Goal: Task Accomplishment & Management: Contribute content

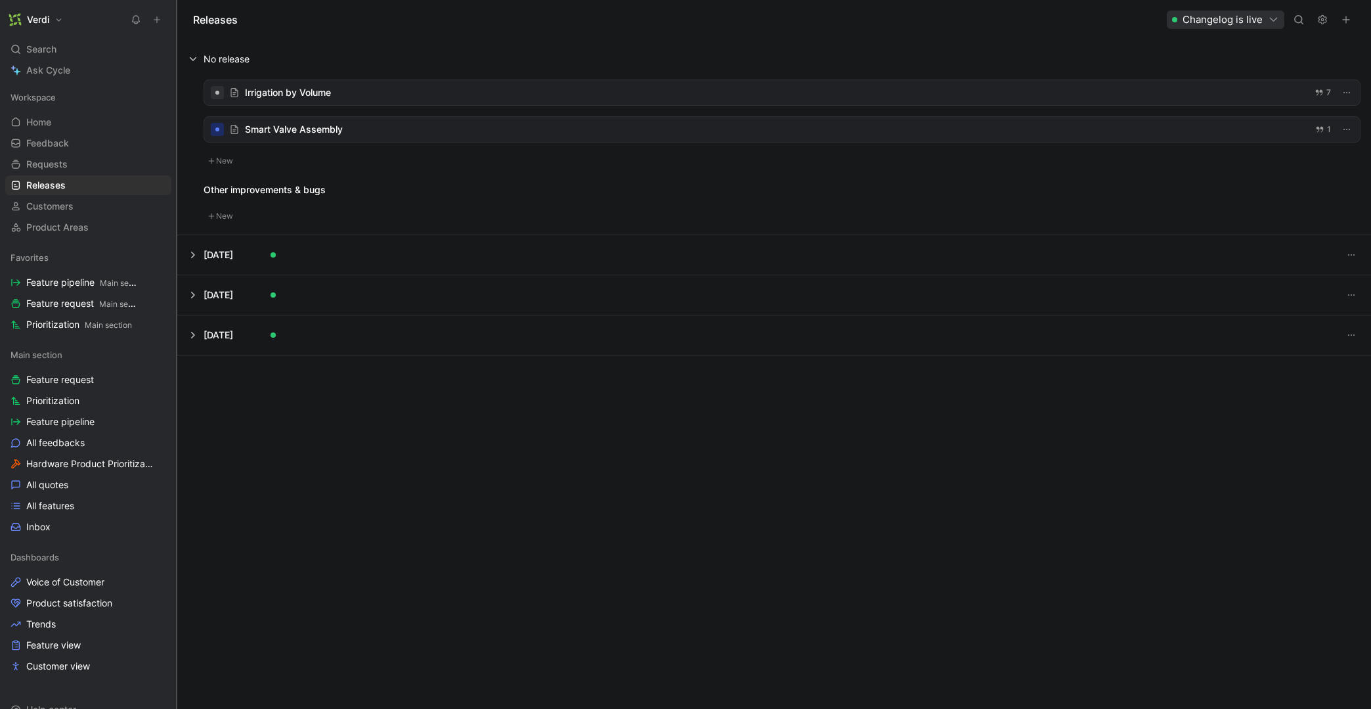
drag, startPoint x: 162, startPoint y: 192, endPoint x: 176, endPoint y: 190, distance: 13.9
click at [176, 190] on div at bounding box center [176, 354] width 5 height 709
click at [49, 121] on span "Home" at bounding box center [38, 122] width 25 height 13
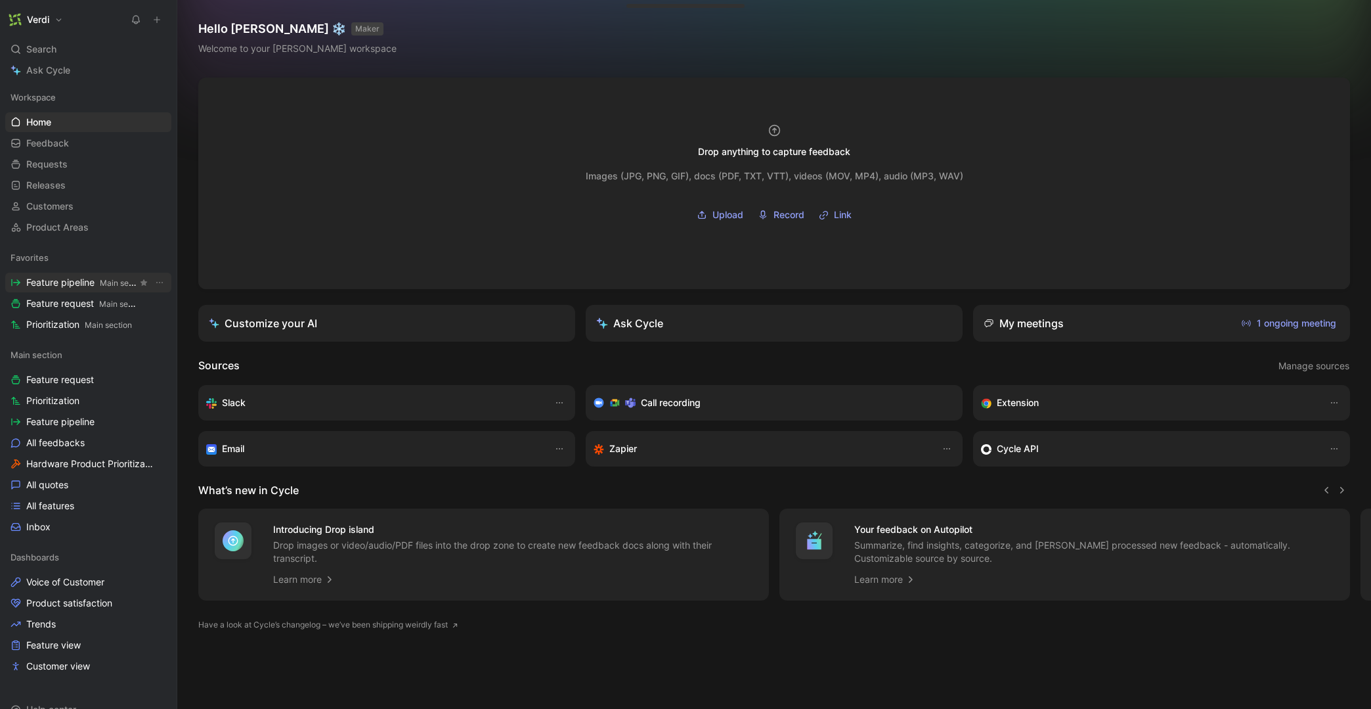
click at [74, 280] on span "Feature pipeline Main section" at bounding box center [81, 283] width 111 height 14
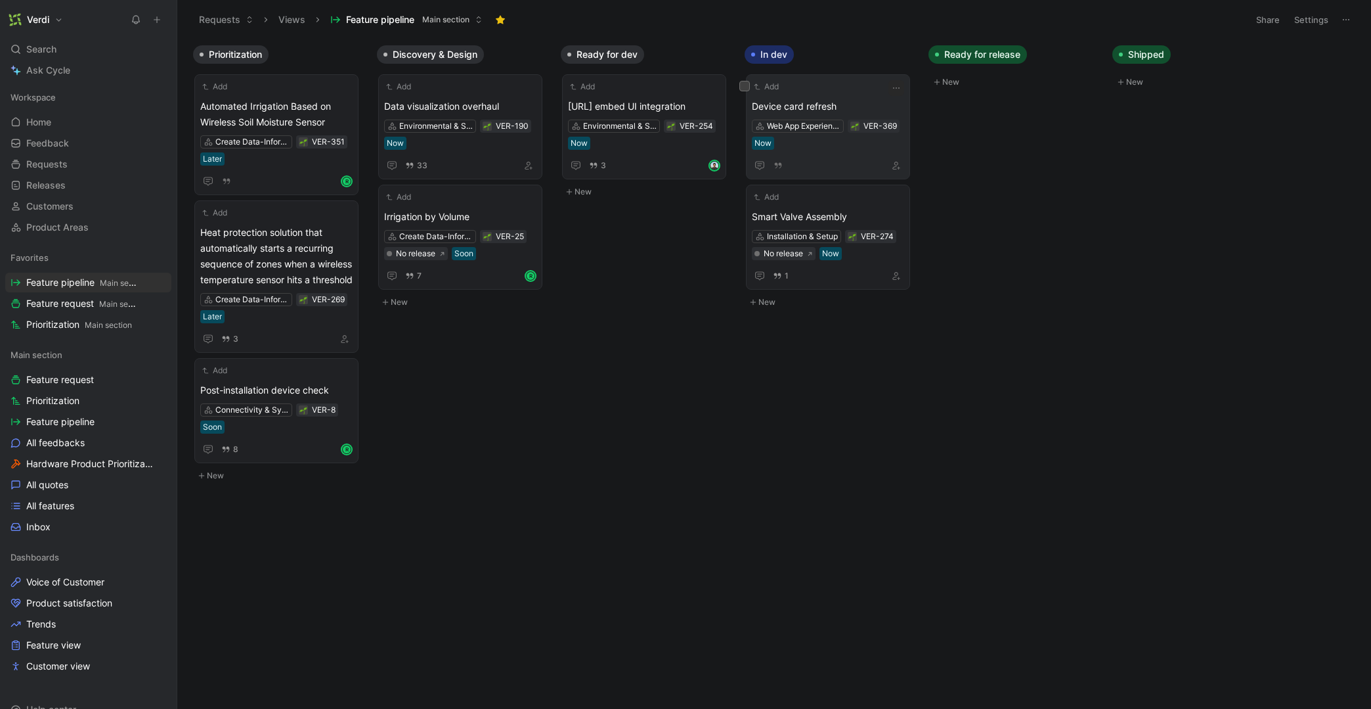
click at [845, 95] on div "Add Device card refresh Web App Experience VER-369 Now" at bounding box center [828, 126] width 152 height 93
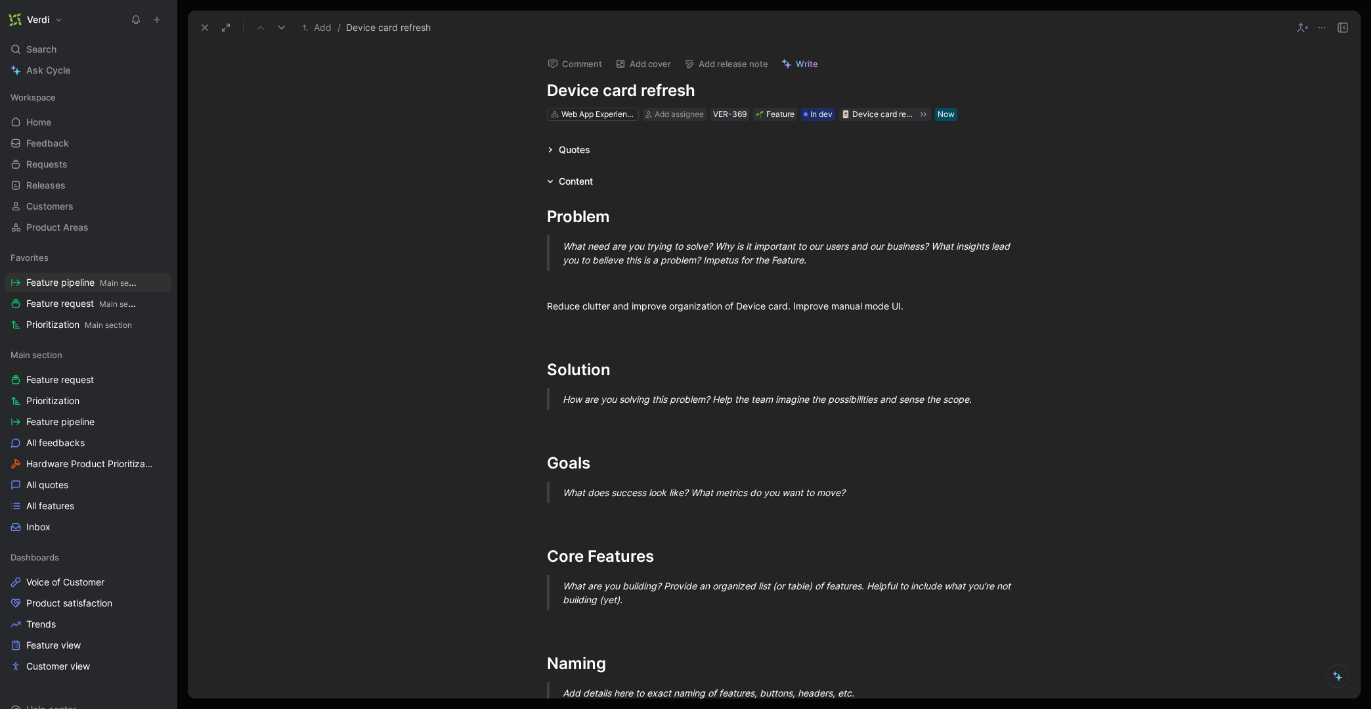
click at [741, 66] on button "Add release note" at bounding box center [726, 64] width 96 height 18
drag, startPoint x: 720, startPoint y: 92, endPoint x: 744, endPoint y: 91, distance: 24.3
click at [744, 91] on div "First pick a release" at bounding box center [722, 89] width 82 height 16
click at [717, 118] on div "No release" at bounding box center [756, 112] width 152 height 16
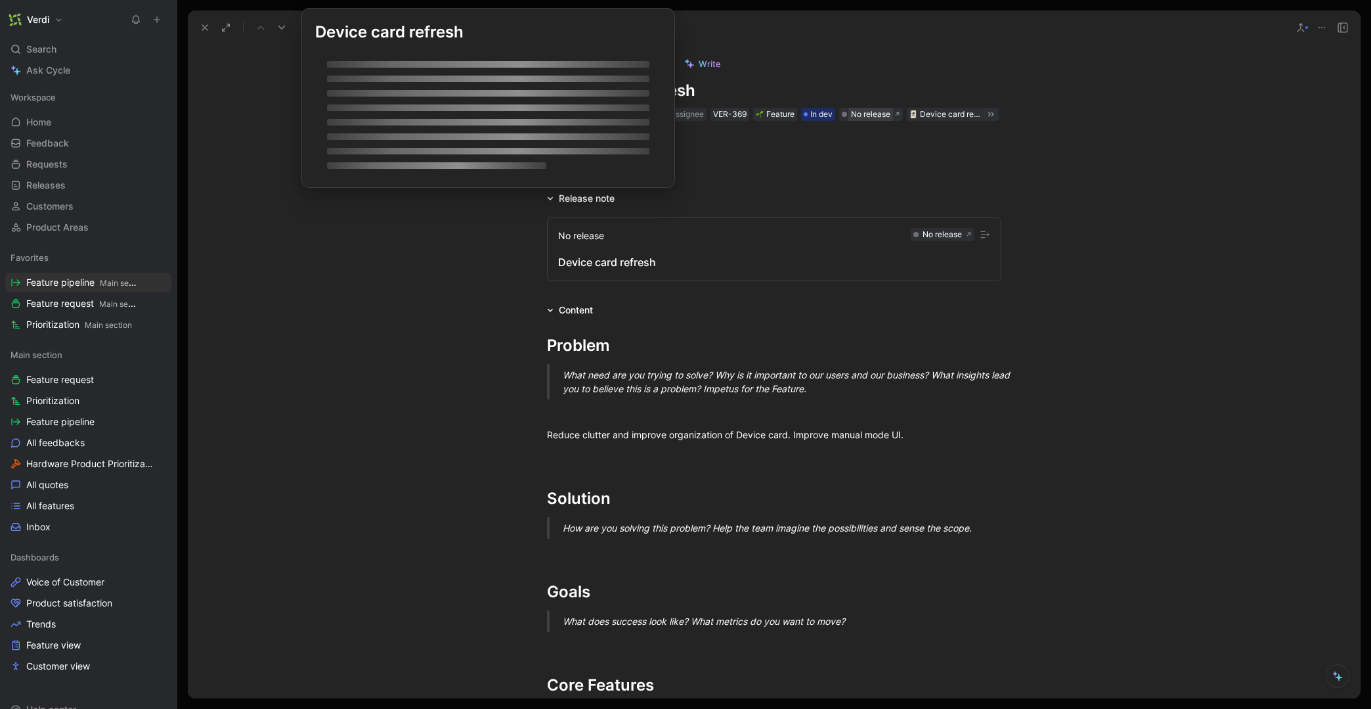
click at [865, 114] on div "No release" at bounding box center [870, 114] width 39 height 13
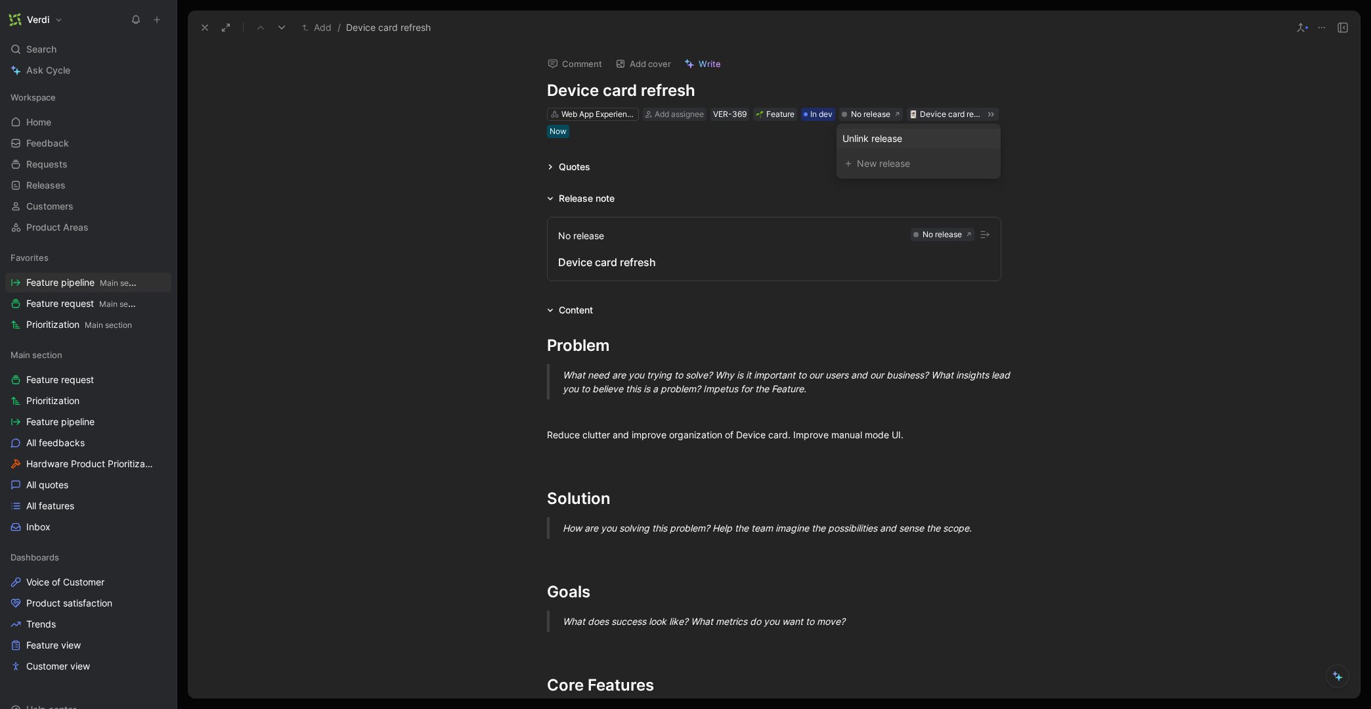
click at [900, 139] on div "Unlink release" at bounding box center [918, 139] width 152 height 16
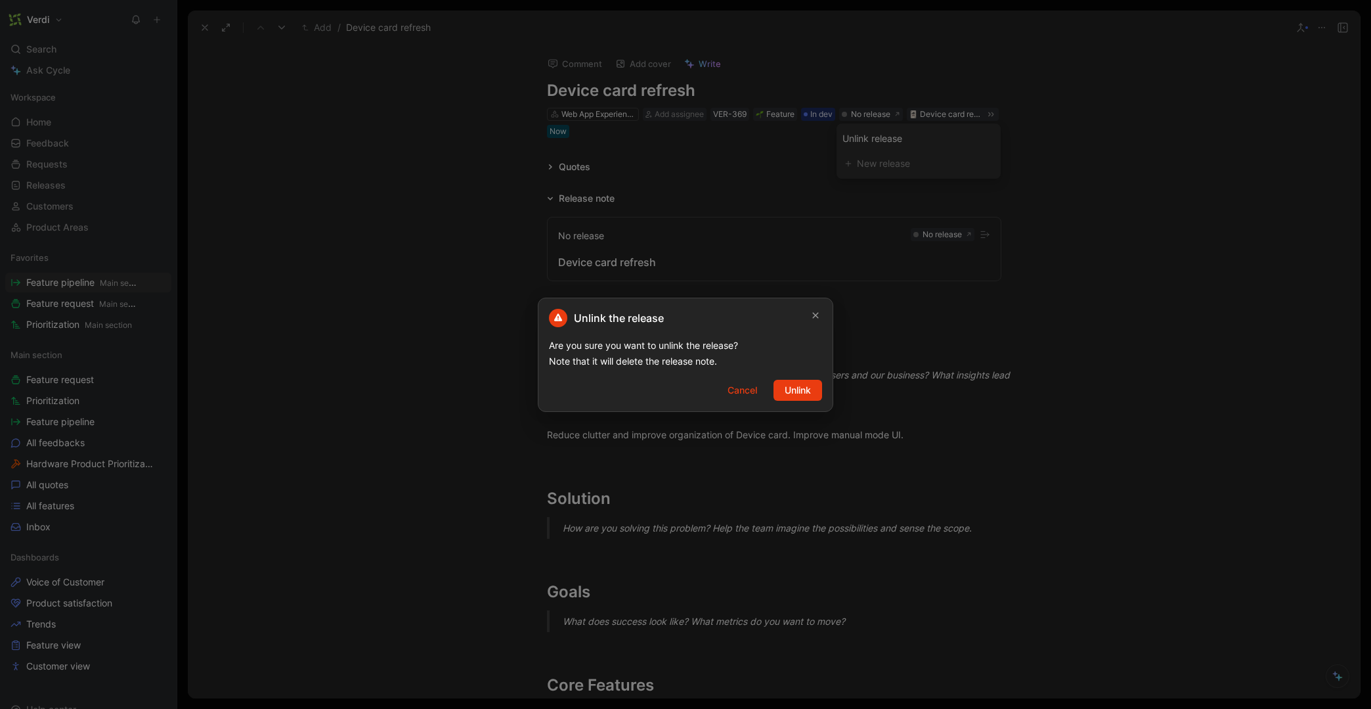
click at [797, 370] on div "Unlink the release Are you sure you want to unlink the release? Note that it wi…" at bounding box center [685, 354] width 295 height 114
click at [796, 384] on span "Unlink" at bounding box center [798, 390] width 26 height 16
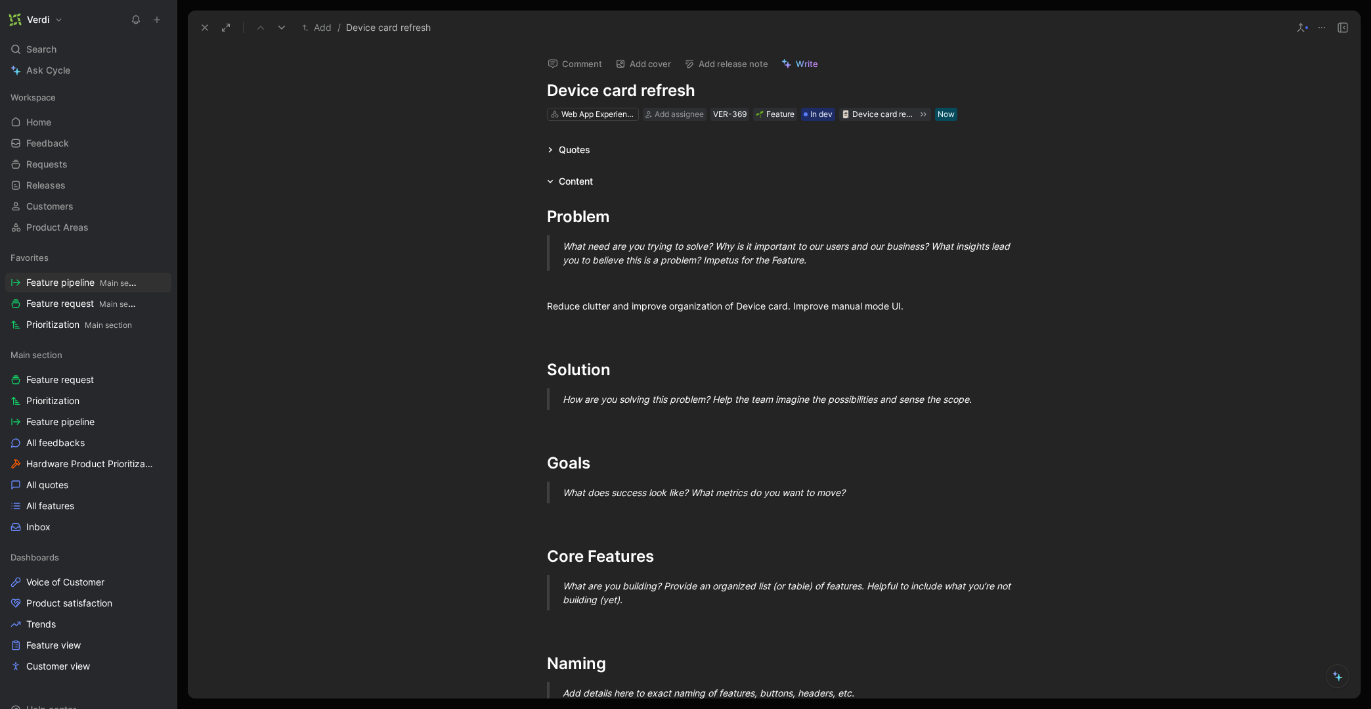
click at [724, 68] on button "Add release note" at bounding box center [726, 64] width 96 height 18
click at [753, 141] on div "New release" at bounding box center [762, 137] width 135 height 16
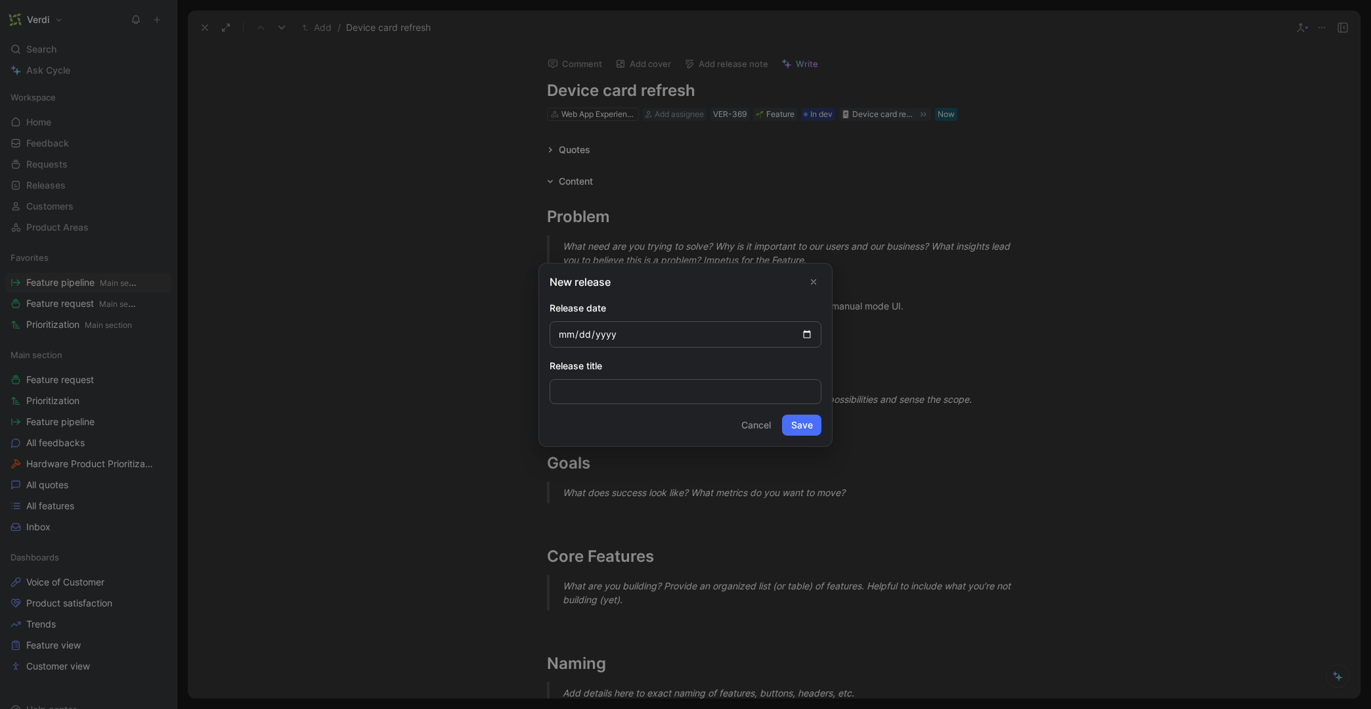
click at [802, 331] on input "date" at bounding box center [686, 334] width 272 height 26
type input "[DATE]"
click at [792, 420] on button "Save" at bounding box center [801, 424] width 39 height 21
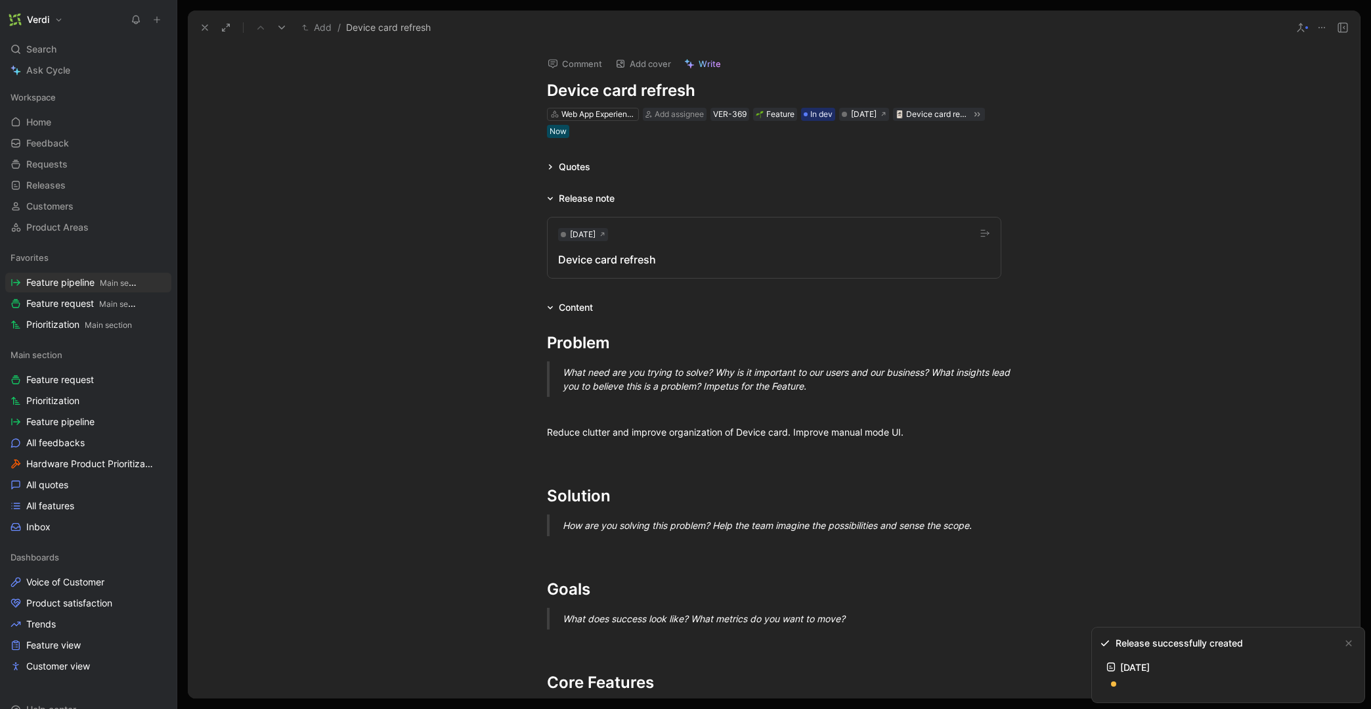
click at [688, 250] on button "[DATE] Device card refresh" at bounding box center [774, 248] width 454 height 62
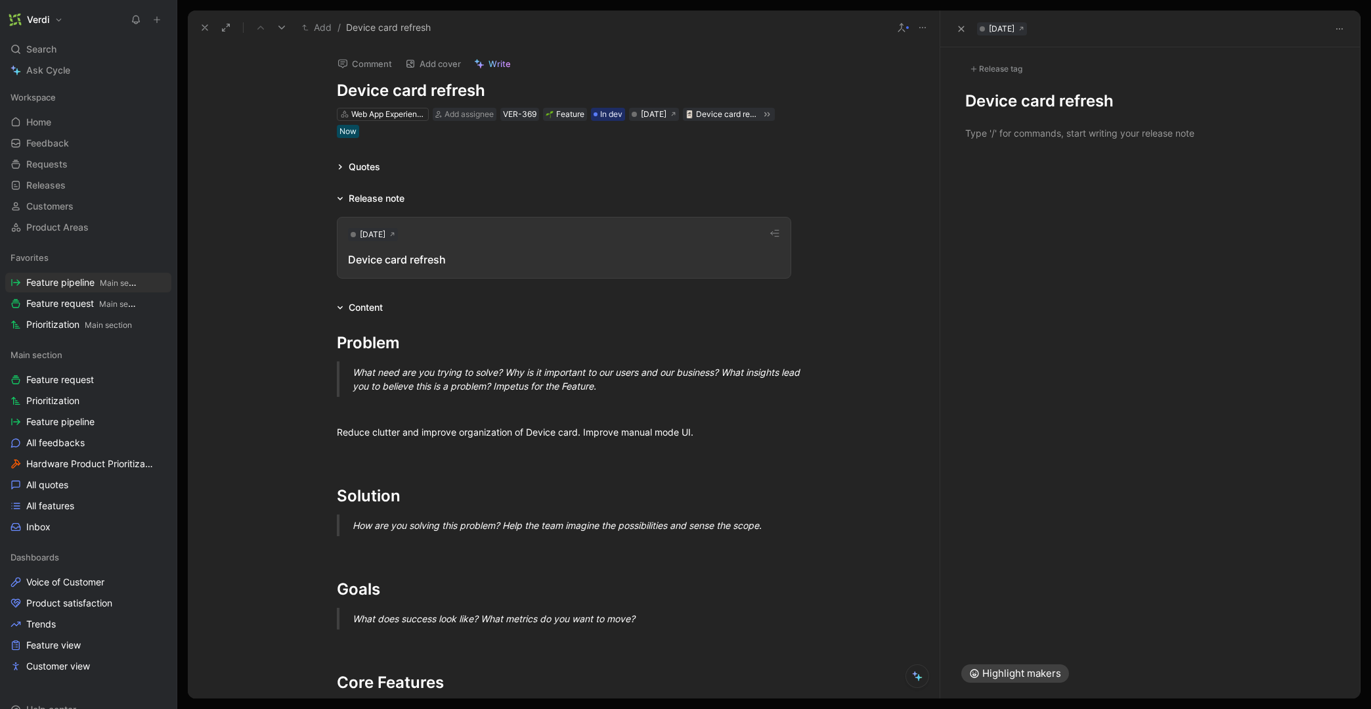
click at [1097, 113] on div at bounding box center [1150, 133] width 420 height 43
click at [1078, 131] on div "To enrich screen reader interactions, please activate Accessibility in Grammarl…" at bounding box center [1150, 133] width 370 height 14
click at [1017, 70] on div "Release tag" at bounding box center [996, 69] width 62 height 16
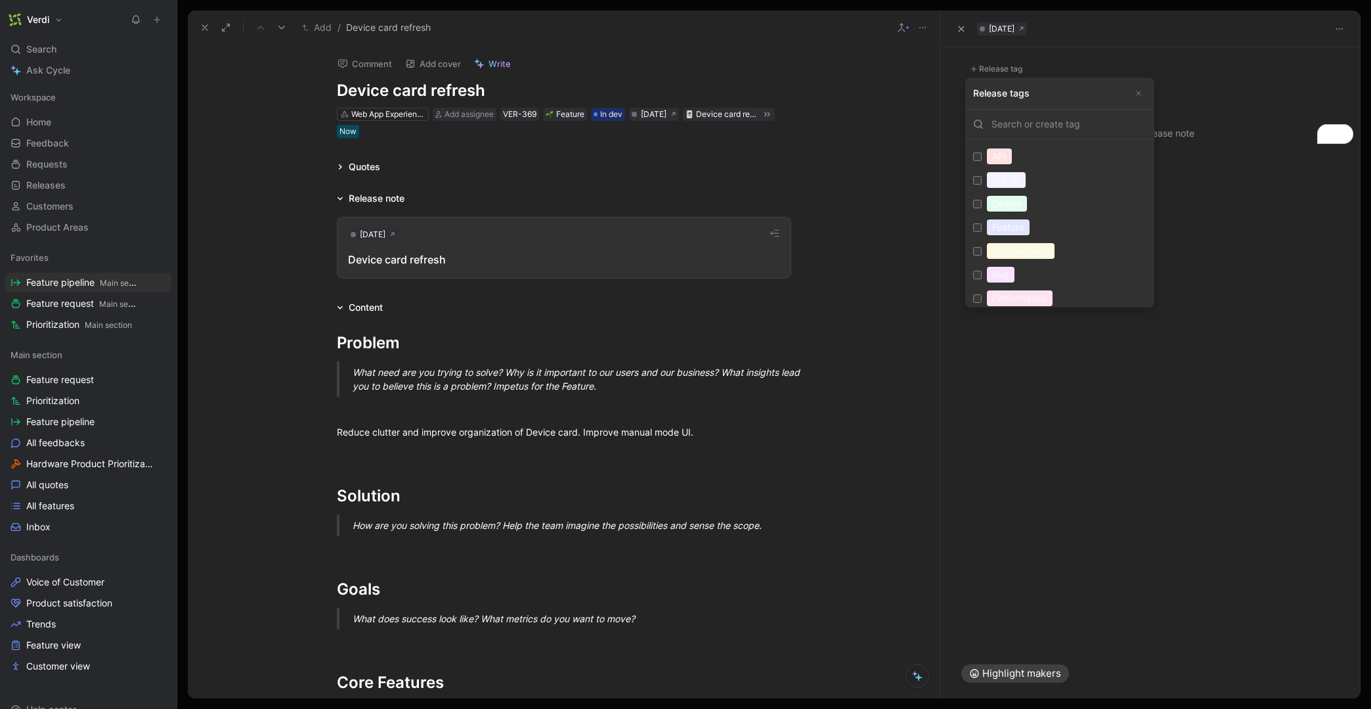
click at [978, 253] on input "Improvement Edit" at bounding box center [977, 251] width 9 height 9
checkbox input "true"
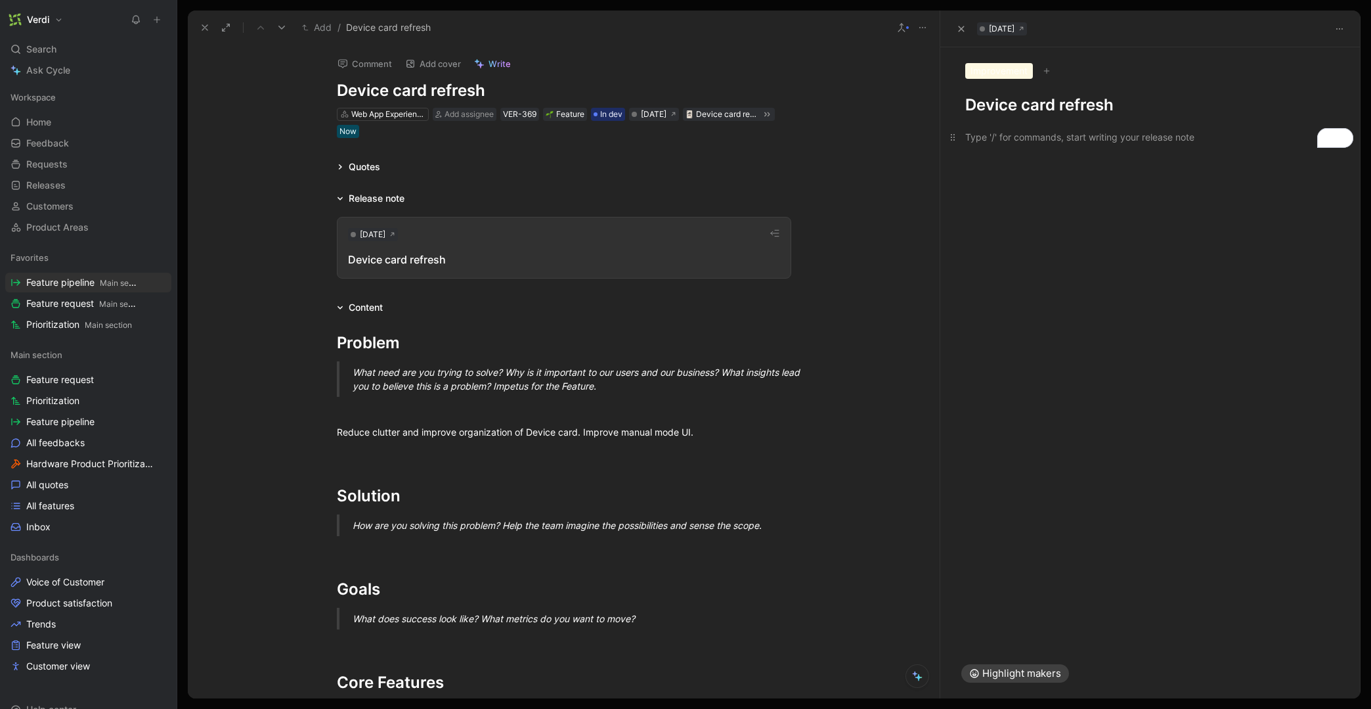
click at [1081, 143] on p "To enrich screen reader interactions, please activate Accessibility in Grammarl…" at bounding box center [1150, 137] width 420 height 22
click at [594, 430] on div "Reduce clutter and improve organization of Device card. Improve manual mode UI." at bounding box center [564, 432] width 454 height 14
click at [1110, 102] on h1 "Device card refresh" at bounding box center [1150, 105] width 370 height 21
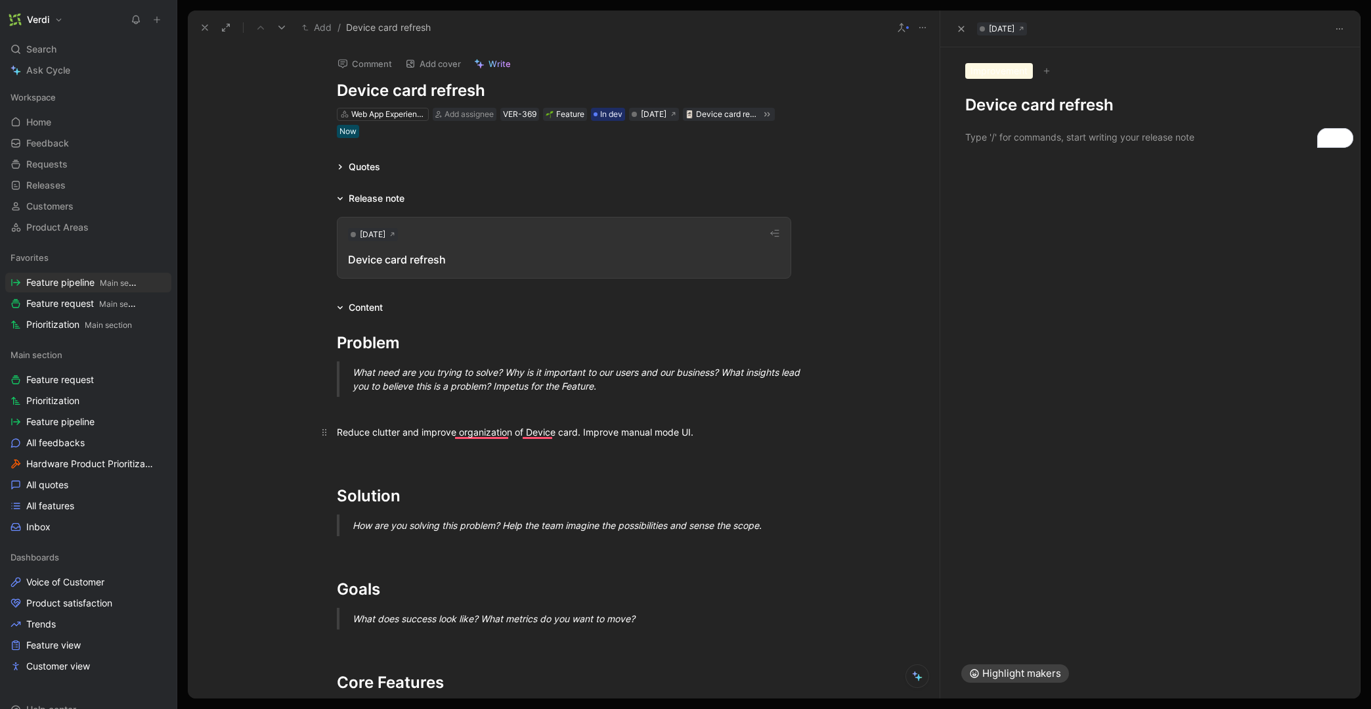
click at [392, 431] on div "Reduce clutter and improve organization of Device card. Improve manual mode UI." at bounding box center [564, 432] width 454 height 14
click at [391, 431] on div "Reduce clutter and improve organization of Device card. Improve manual mode UI." at bounding box center [564, 432] width 454 height 14
copy div "Reduce clutter and improve organization of Device card. Improve manual mode UI."
click at [1047, 180] on div at bounding box center [1150, 403] width 420 height 490
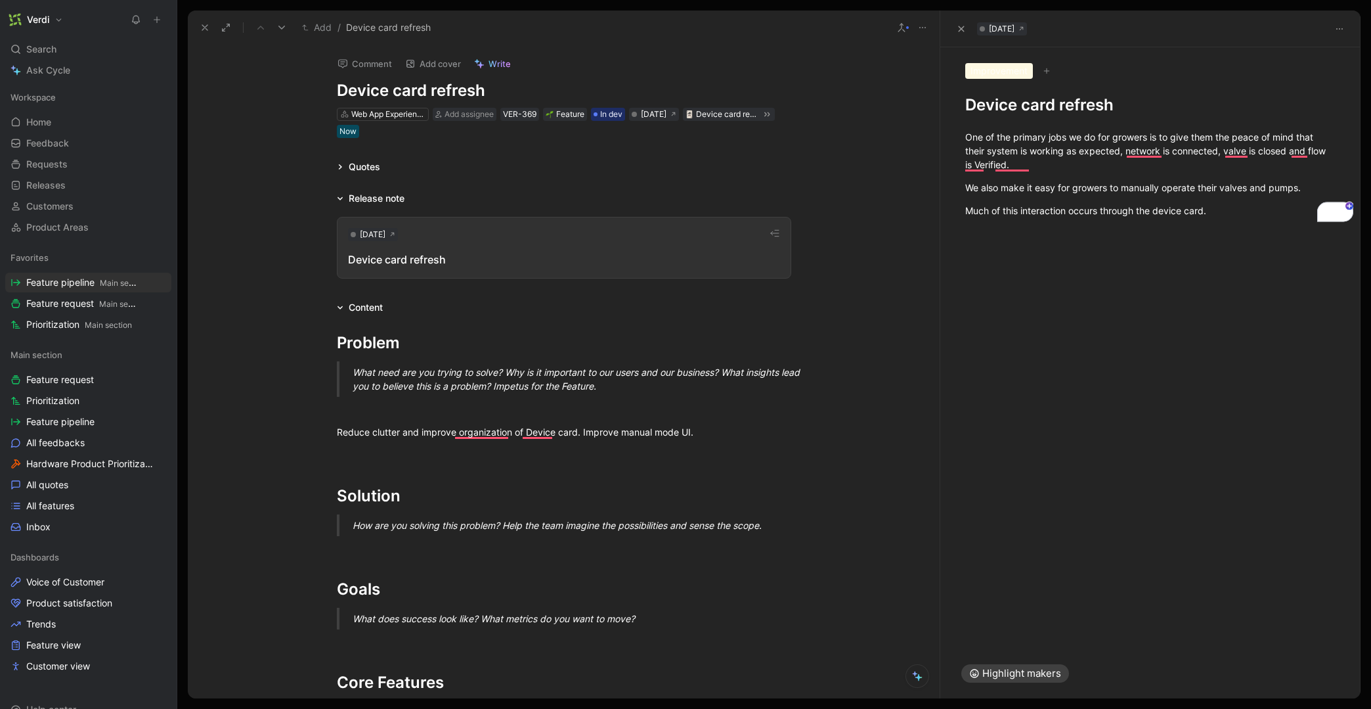
click at [1044, 106] on h1 "Device card refresh" at bounding box center [1150, 105] width 370 height 21
drag, startPoint x: 986, startPoint y: 103, endPoint x: 1068, endPoint y: 106, distance: 82.8
click at [1068, 106] on h1 "Device card refresh" at bounding box center [1150, 105] width 370 height 21
drag, startPoint x: 994, startPoint y: 142, endPoint x: 1061, endPoint y: 144, distance: 67.0
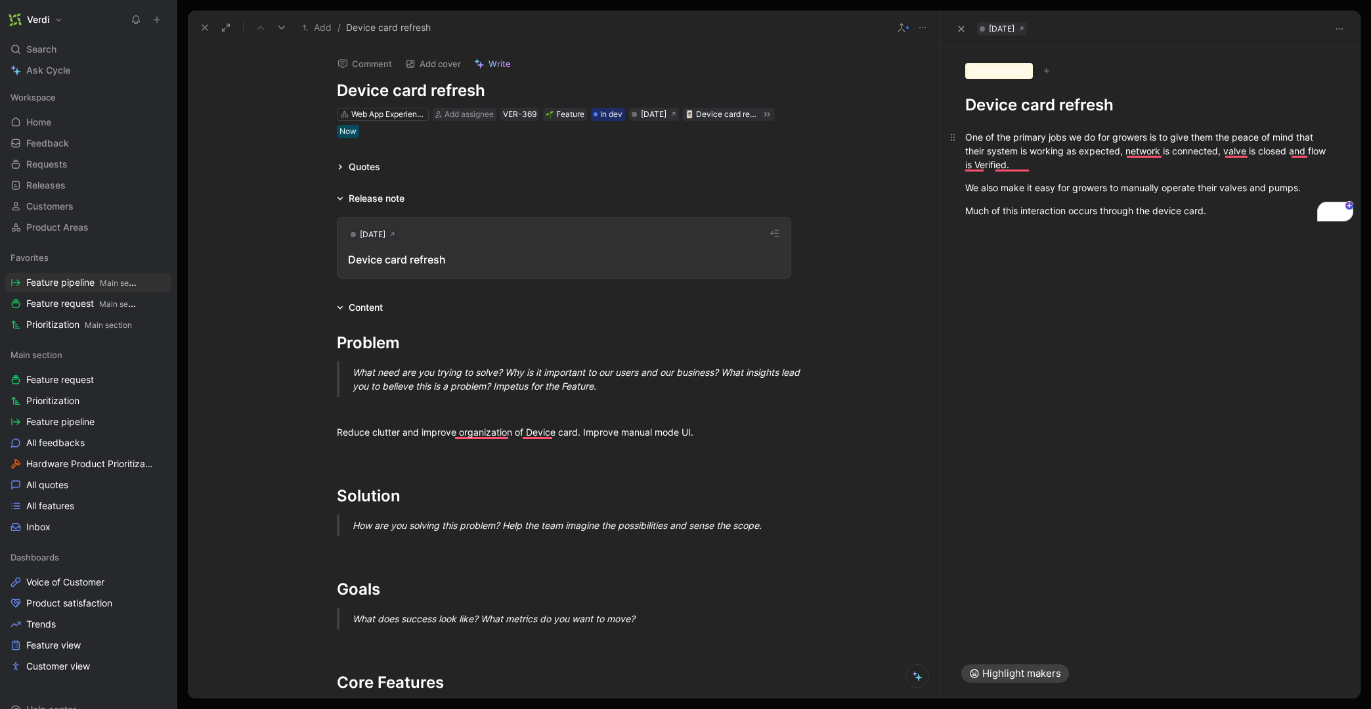
click at [1061, 144] on div "One of the primary jobs we do for growers is to give them the peace of mind tha…" at bounding box center [1150, 150] width 370 height 41
drag, startPoint x: 406, startPoint y: 436, endPoint x: 427, endPoint y: 433, distance: 21.3
click at [426, 433] on div "Reduce clutter and improve organization of Device card. Improve manual mode UI." at bounding box center [564, 432] width 454 height 14
click at [659, 425] on div "Reduce clutter and improve organization of Device card. Improve manual mode UI." at bounding box center [564, 432] width 454 height 14
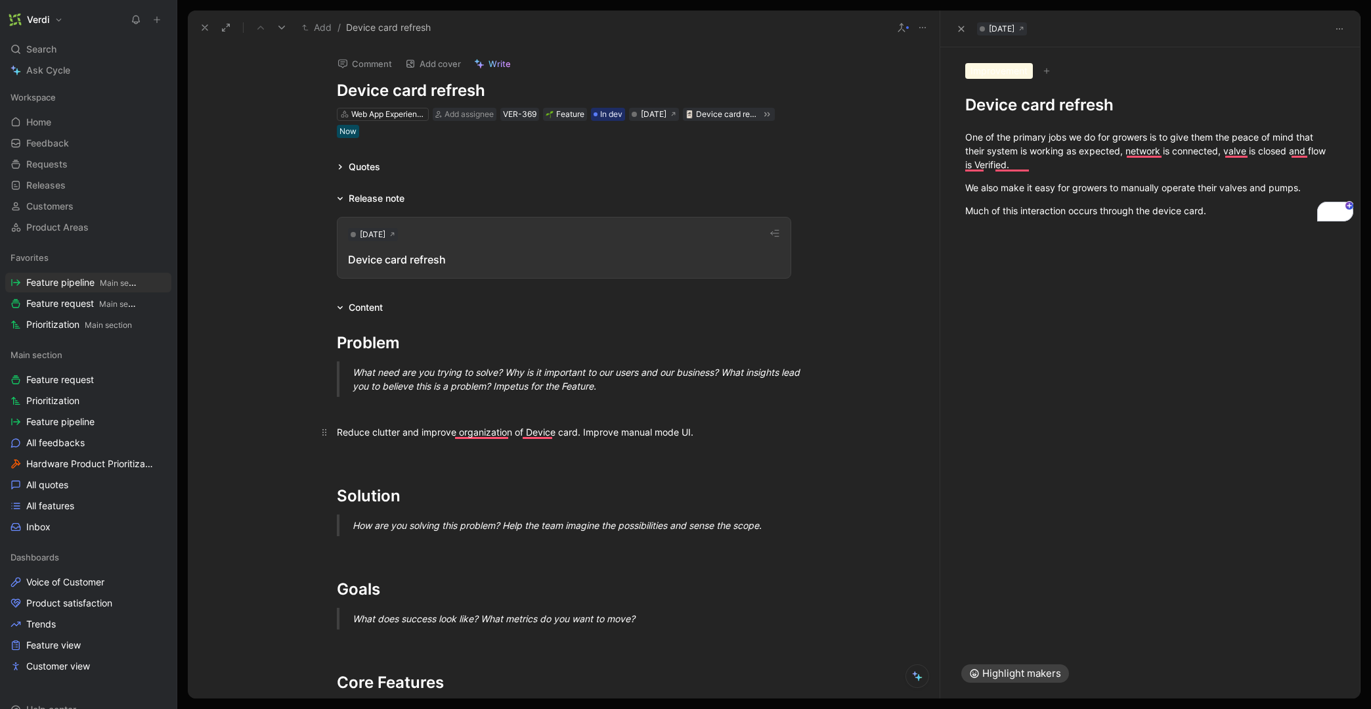
click at [730, 429] on div "Reduce clutter and improve organization of Device card. Improve manual mode UI." at bounding box center [564, 432] width 454 height 14
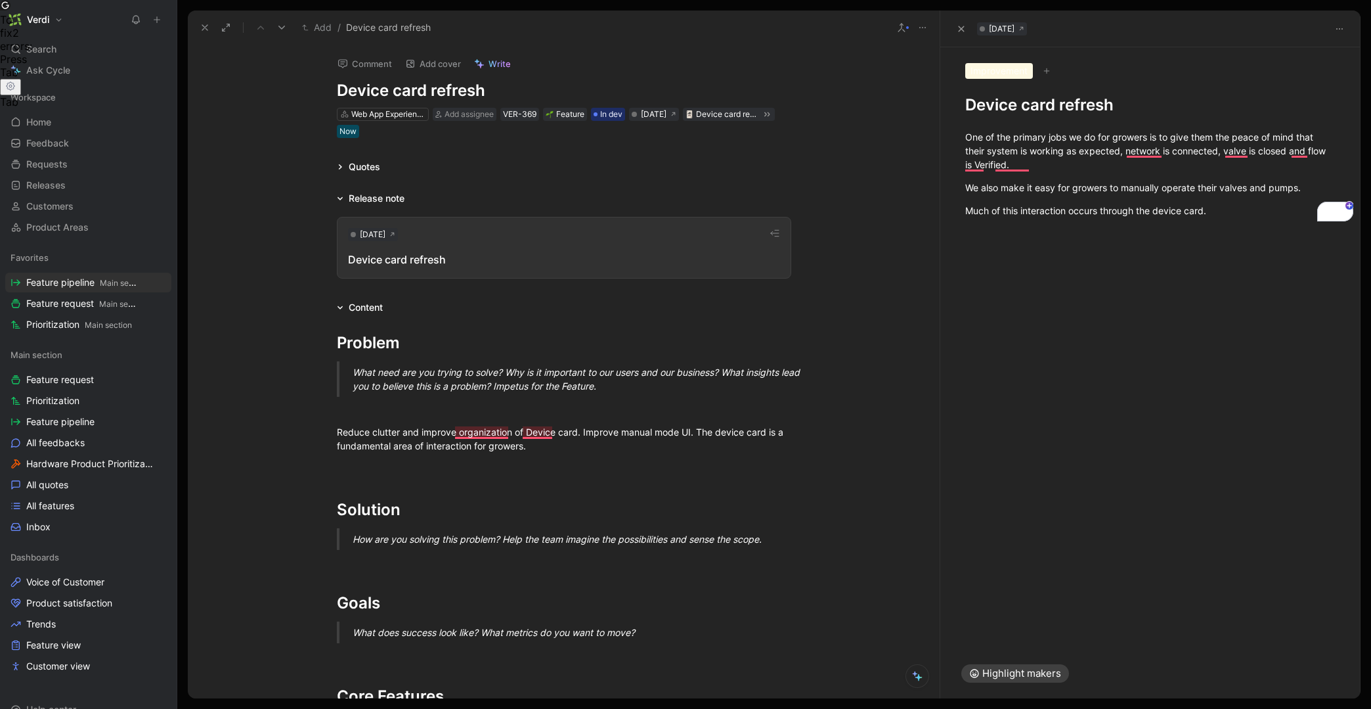
click at [1051, 117] on div "One of the primary jobs we do for growers is to give them the peace of mind tha…" at bounding box center [1150, 174] width 420 height 116
drag, startPoint x: 979, startPoint y: 106, endPoint x: 1052, endPoint y: 110, distance: 73.0
click at [1052, 110] on h1 "Device card refresh" at bounding box center [1150, 105] width 370 height 21
drag, startPoint x: 1001, startPoint y: 106, endPoint x: 1064, endPoint y: 110, distance: 63.9
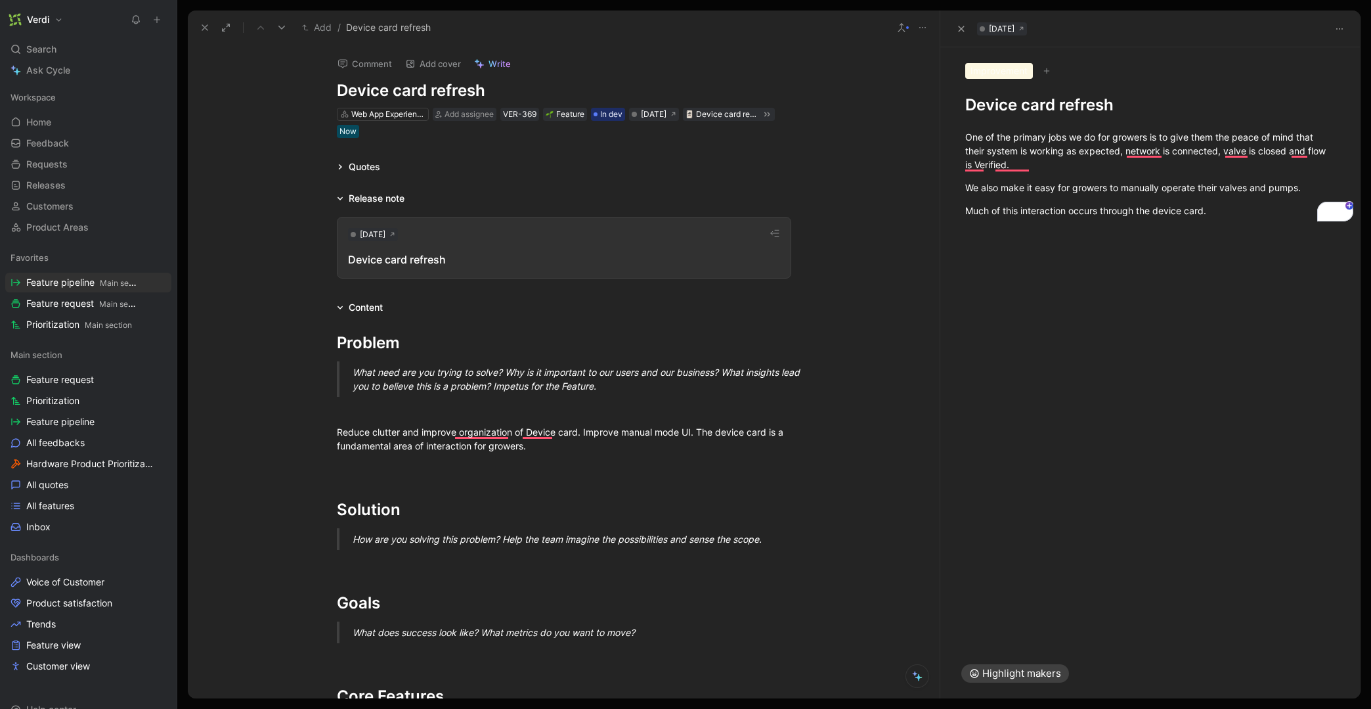
click at [1064, 110] on h1 "Device card refresh" at bounding box center [1150, 105] width 370 height 21
drag, startPoint x: 988, startPoint y: 139, endPoint x: 1054, endPoint y: 141, distance: 66.4
click at [1054, 141] on div "One of the primary jobs we do for growers is to give them the peace of mind tha…" at bounding box center [1150, 150] width 370 height 41
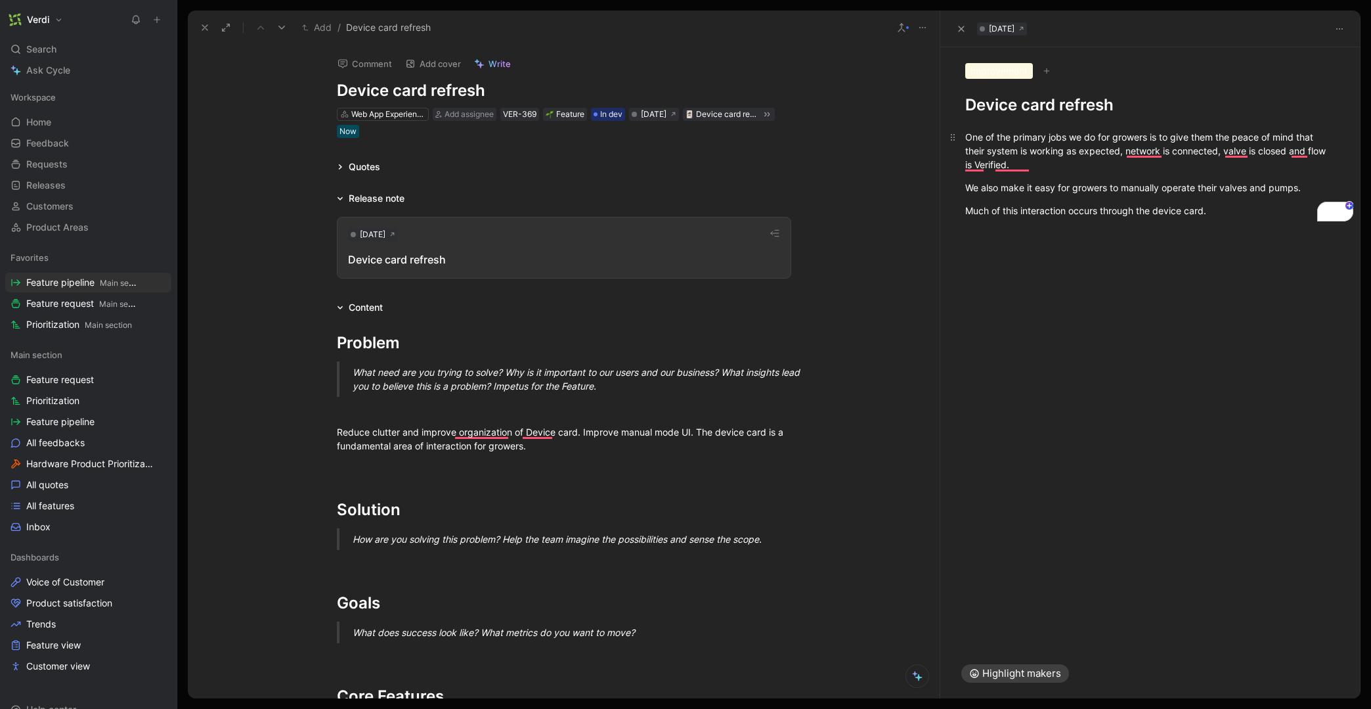
drag, startPoint x: 1070, startPoint y: 142, endPoint x: 1112, endPoint y: 143, distance: 42.0
click at [1112, 143] on div "One of the primary jobs we do for growers is to give them the peace of mind tha…" at bounding box center [1150, 150] width 370 height 41
click at [399, 443] on div "Reduce clutter and improve organization of Device card. Improve manual mode UI.…" at bounding box center [564, 439] width 454 height 28
click at [961, 32] on icon "button" at bounding box center [961, 29] width 8 height 8
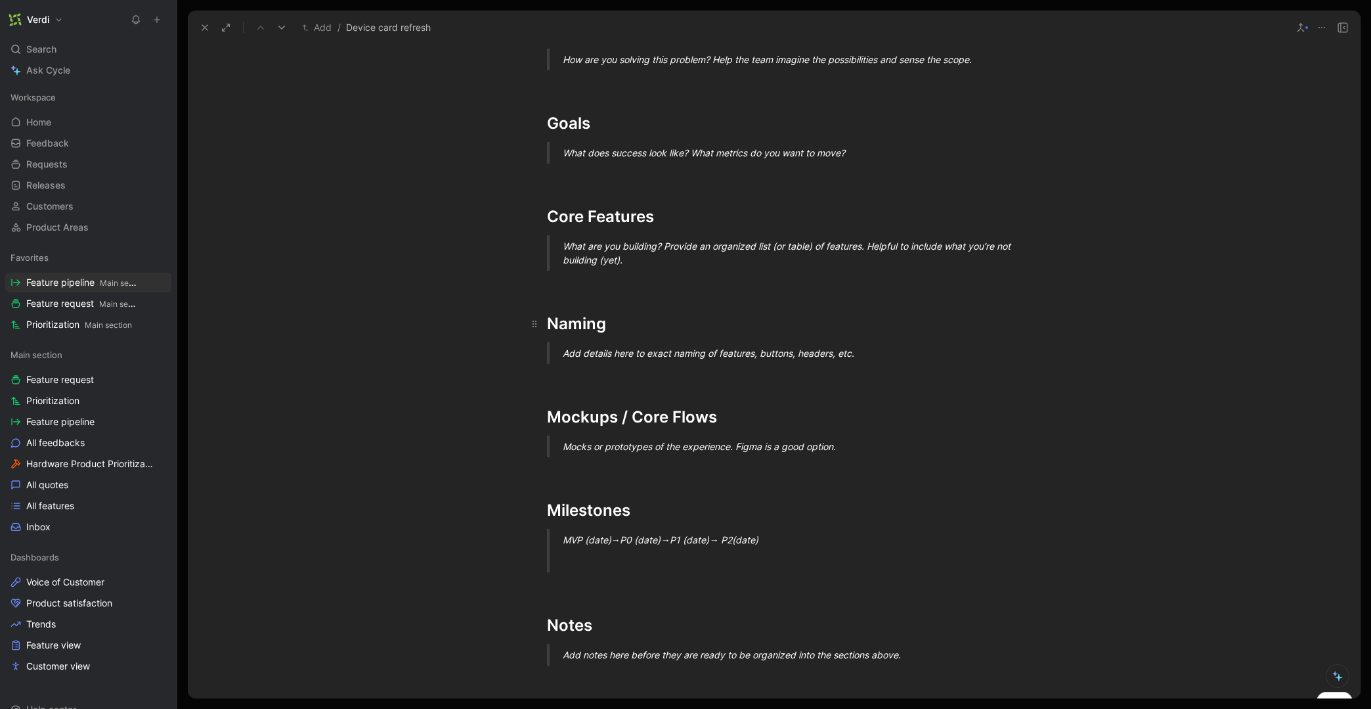
scroll to position [546, 0]
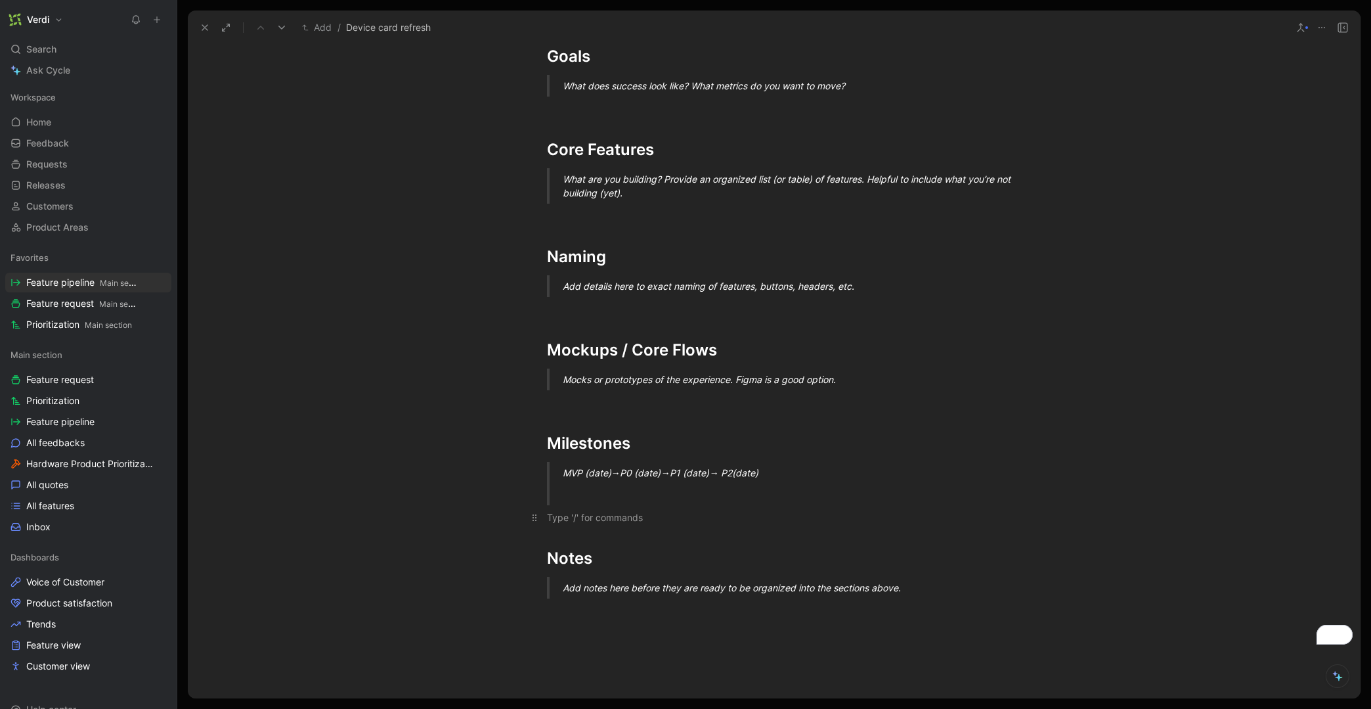
drag, startPoint x: 695, startPoint y: 518, endPoint x: 699, endPoint y: 526, distance: 9.1
click at [695, 518] on div "To enrich screen reader interactions, please activate Accessibility in Grammarl…" at bounding box center [774, 517] width 454 height 14
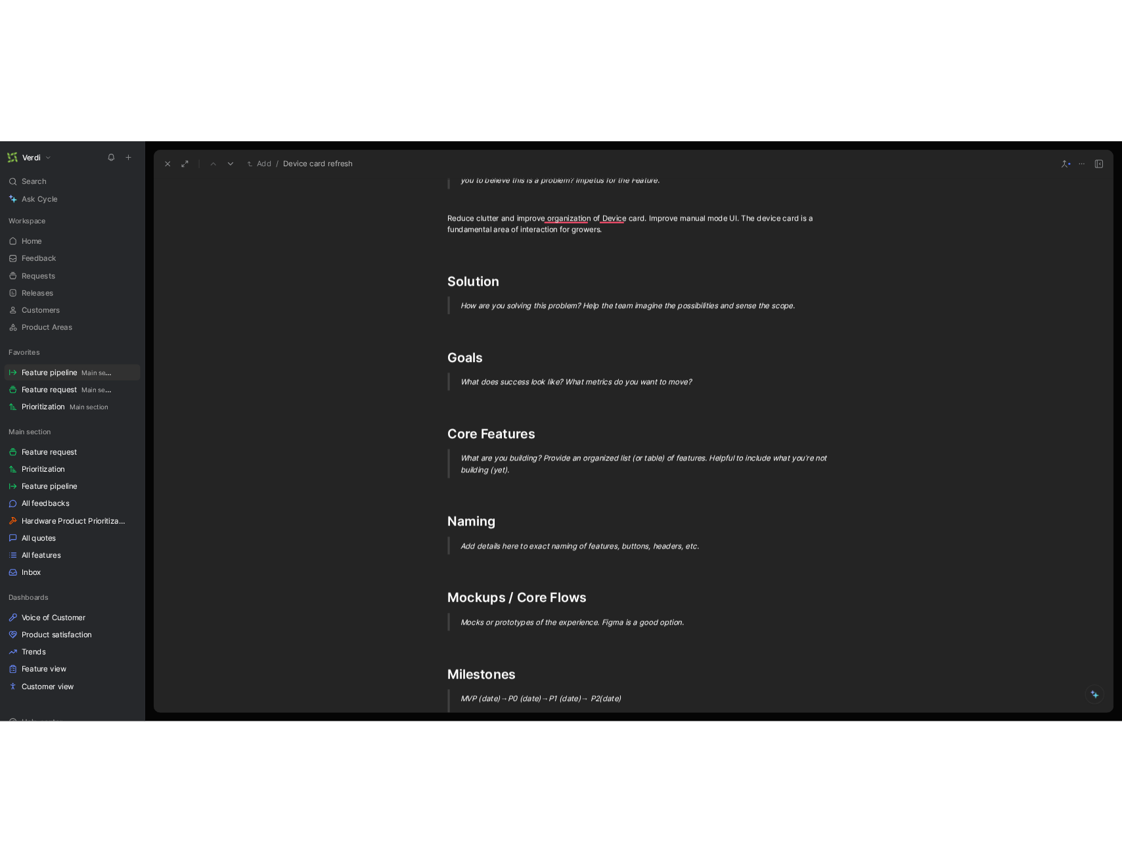
scroll to position [271, 0]
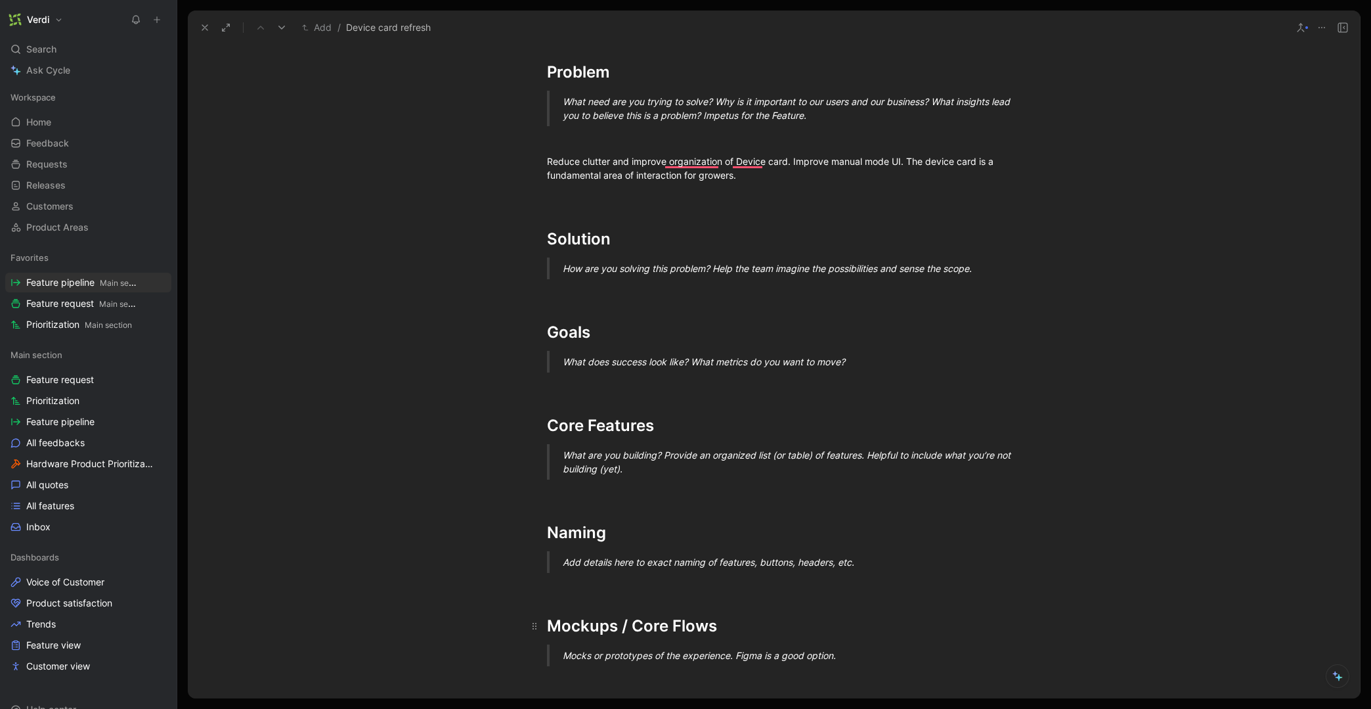
click at [567, 598] on h1 "Mockups / Core Flows" at bounding box center [774, 620] width 504 height 46
click at [571, 585] on div "To enrich screen reader interactions, please activate Accessibility in Grammarl…" at bounding box center [774, 585] width 454 height 14
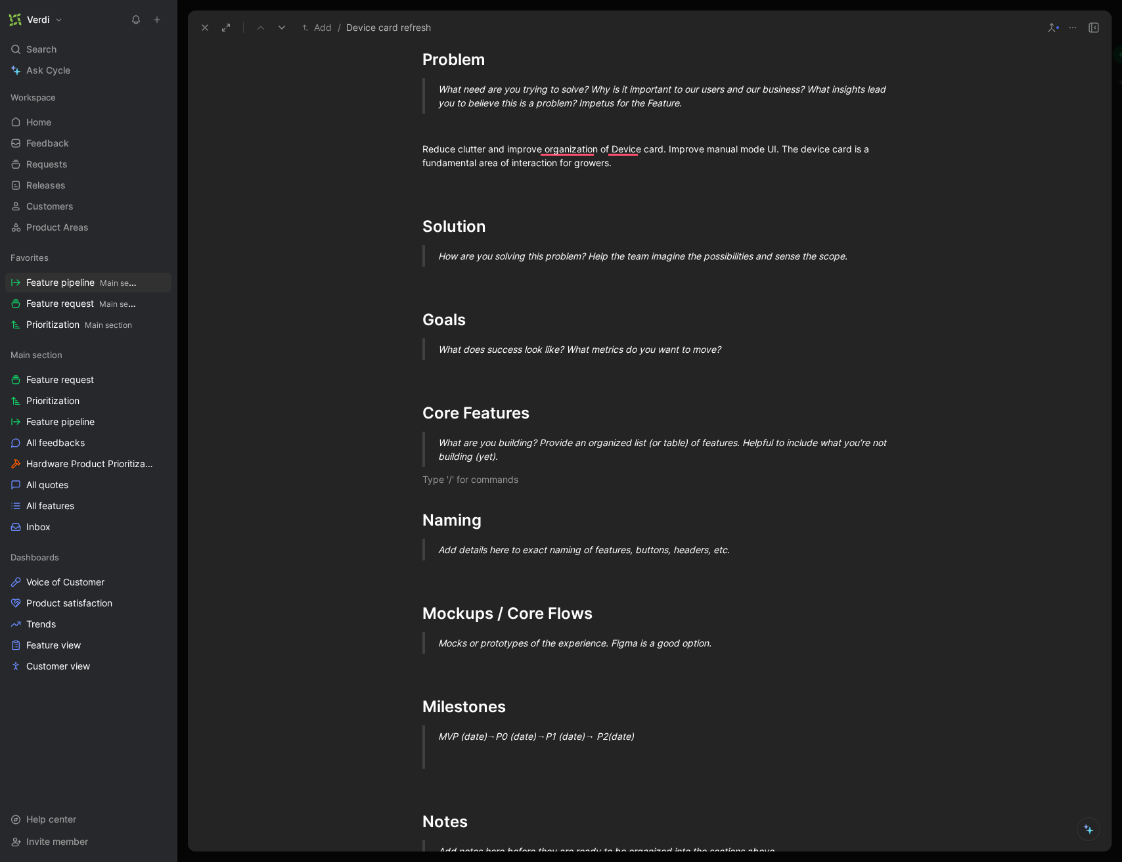
scroll to position [350, 0]
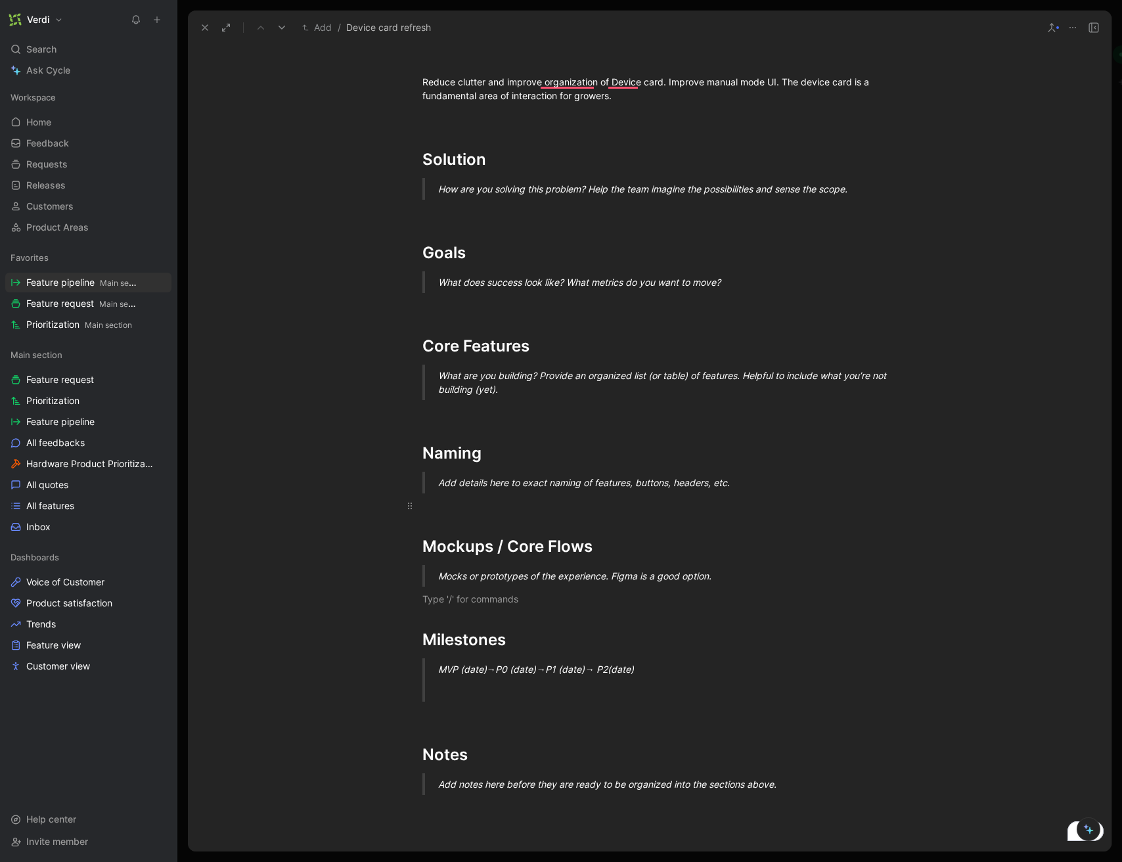
click at [481, 609] on div "Problem What need are you trying to solve? Why is it important to our users and…" at bounding box center [649, 408] width 923 height 886
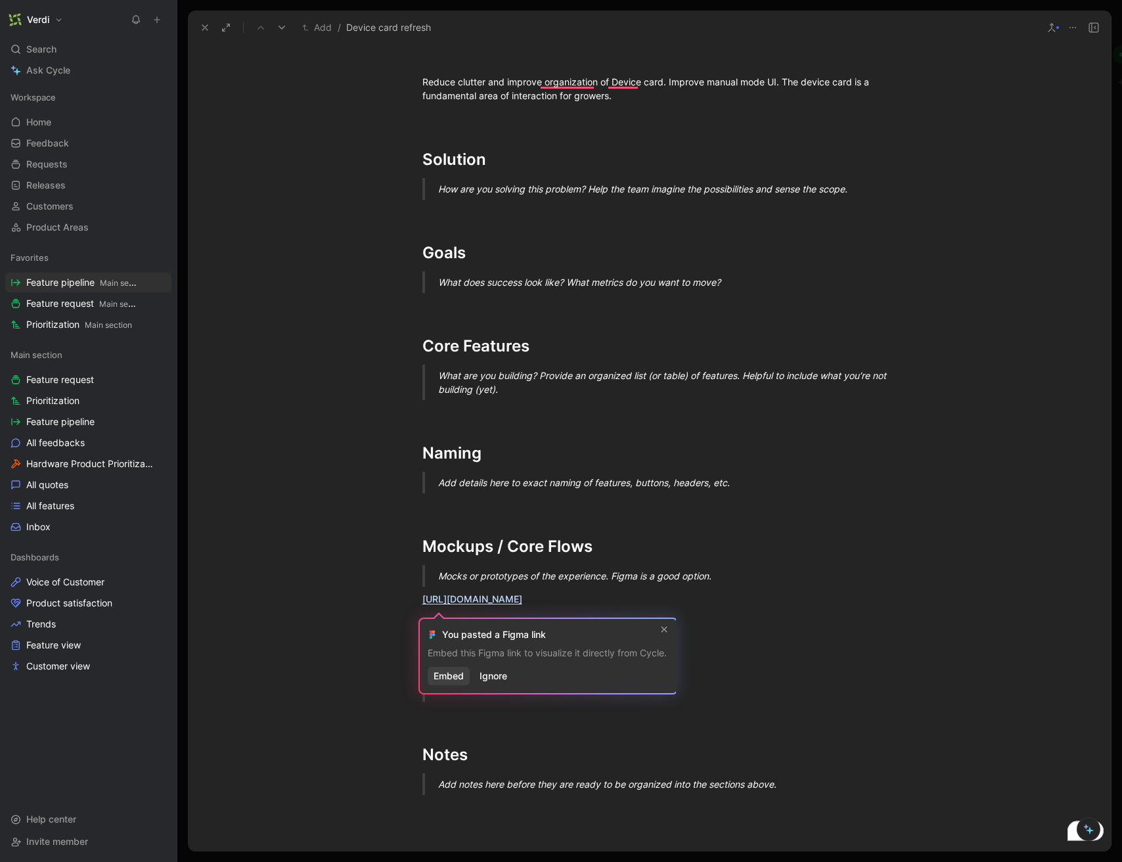
click at [447, 672] on span "Embed" at bounding box center [448, 676] width 30 height 16
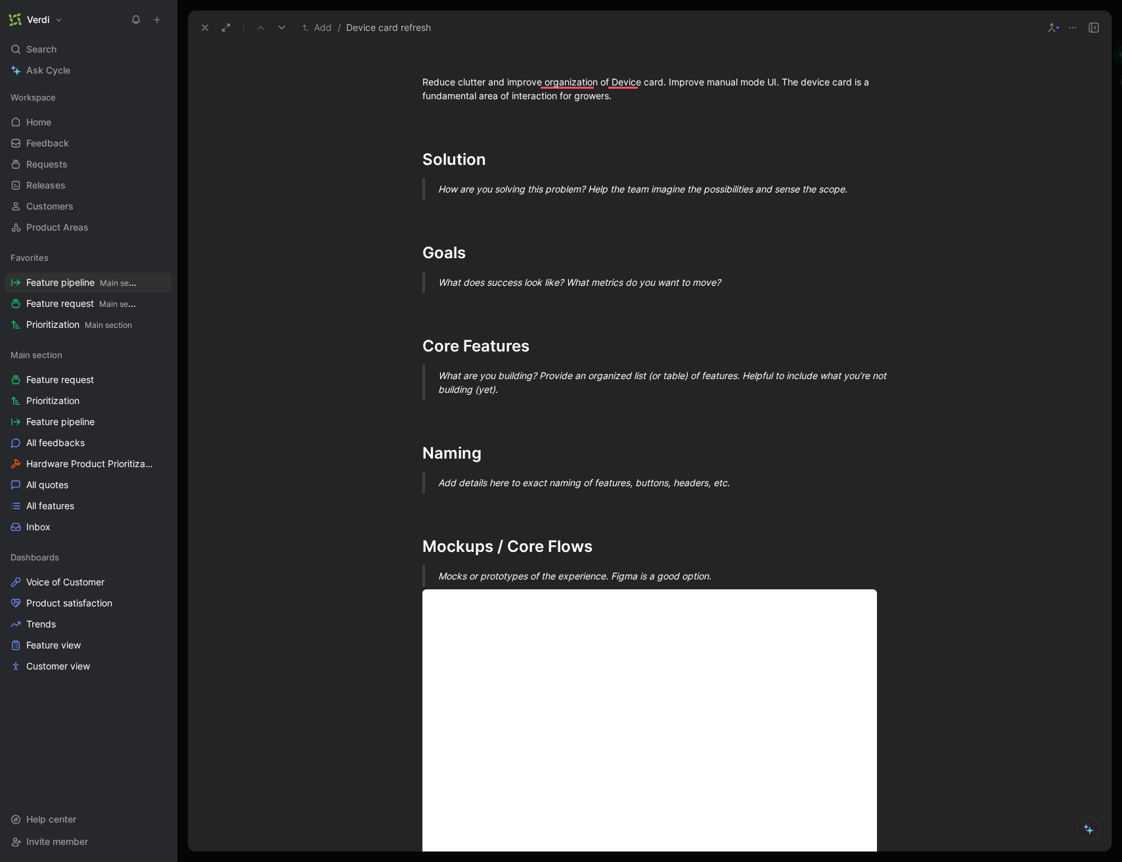
scroll to position [412, 0]
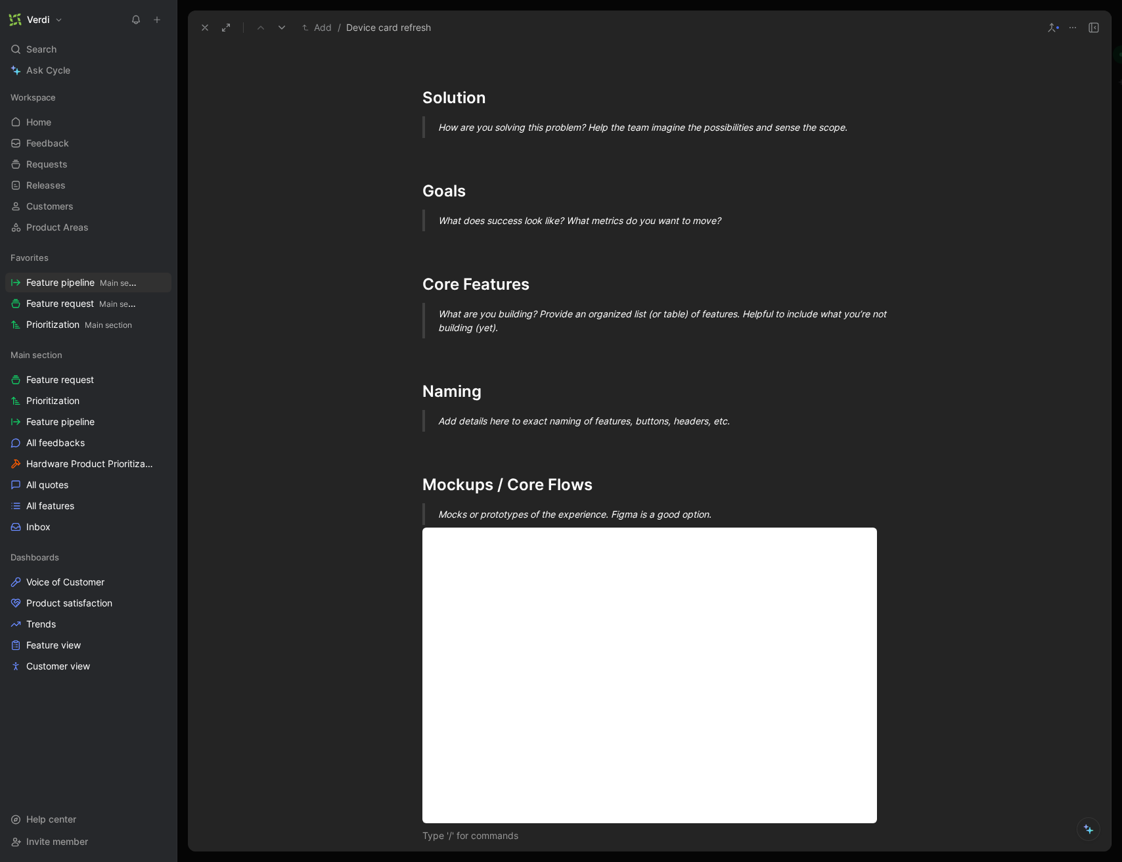
click at [718, 512] on div "Mocks or prototypes of the experience. Figma is a good option." at bounding box center [665, 514] width 454 height 14
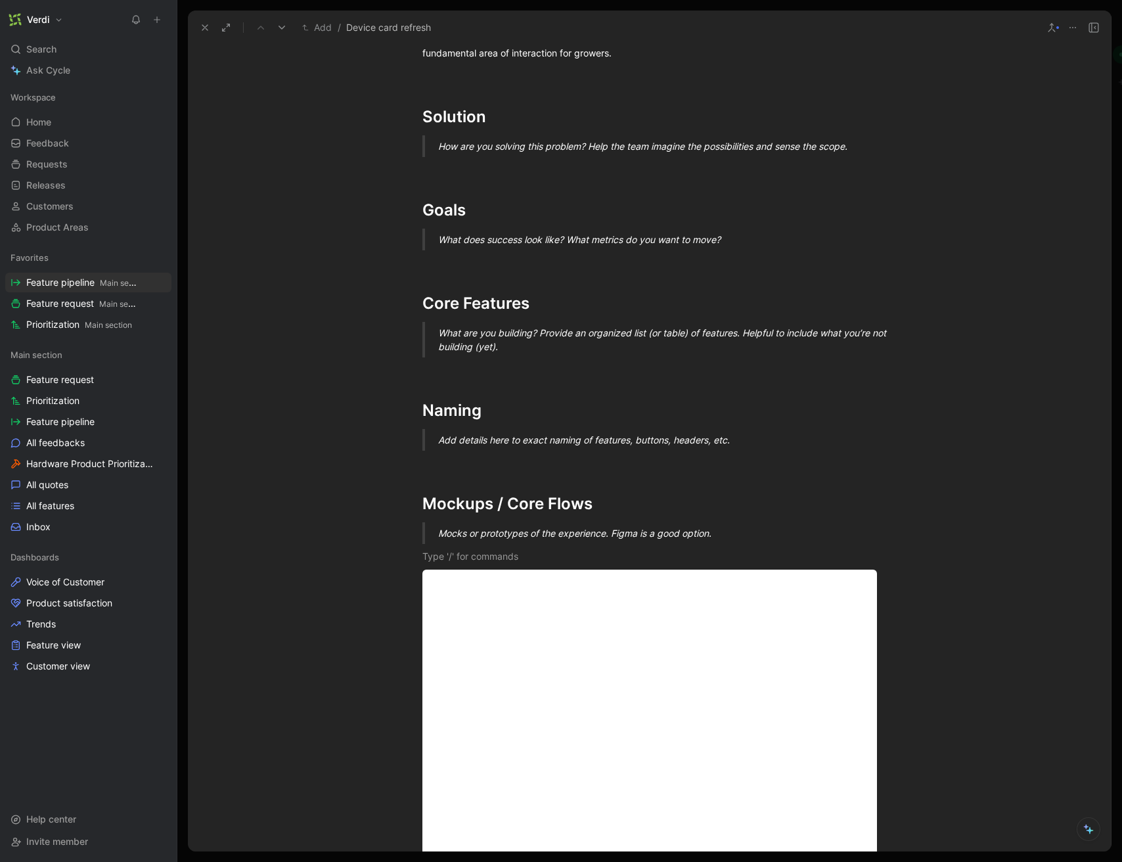
scroll to position [342, 0]
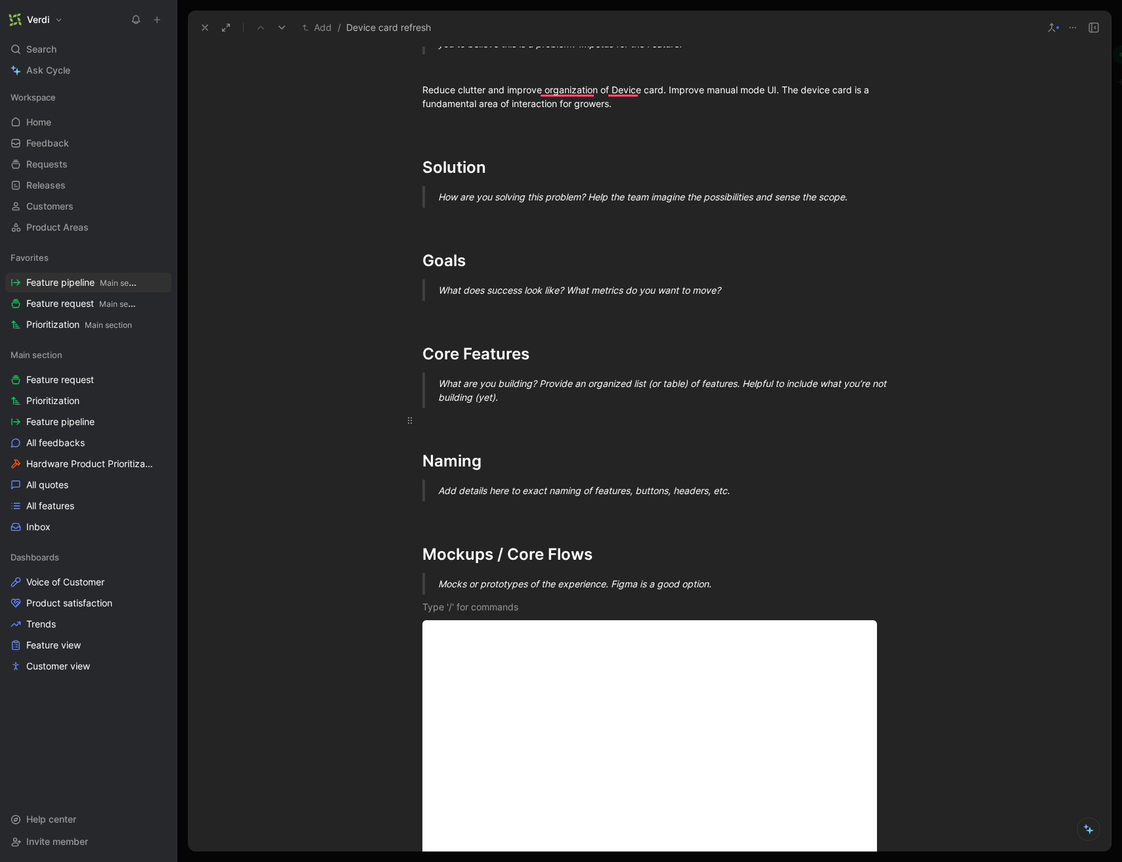
click at [492, 427] on p "To enrich screen reader interactions, please activate Accessibility in Grammarl…" at bounding box center [649, 420] width 504 height 22
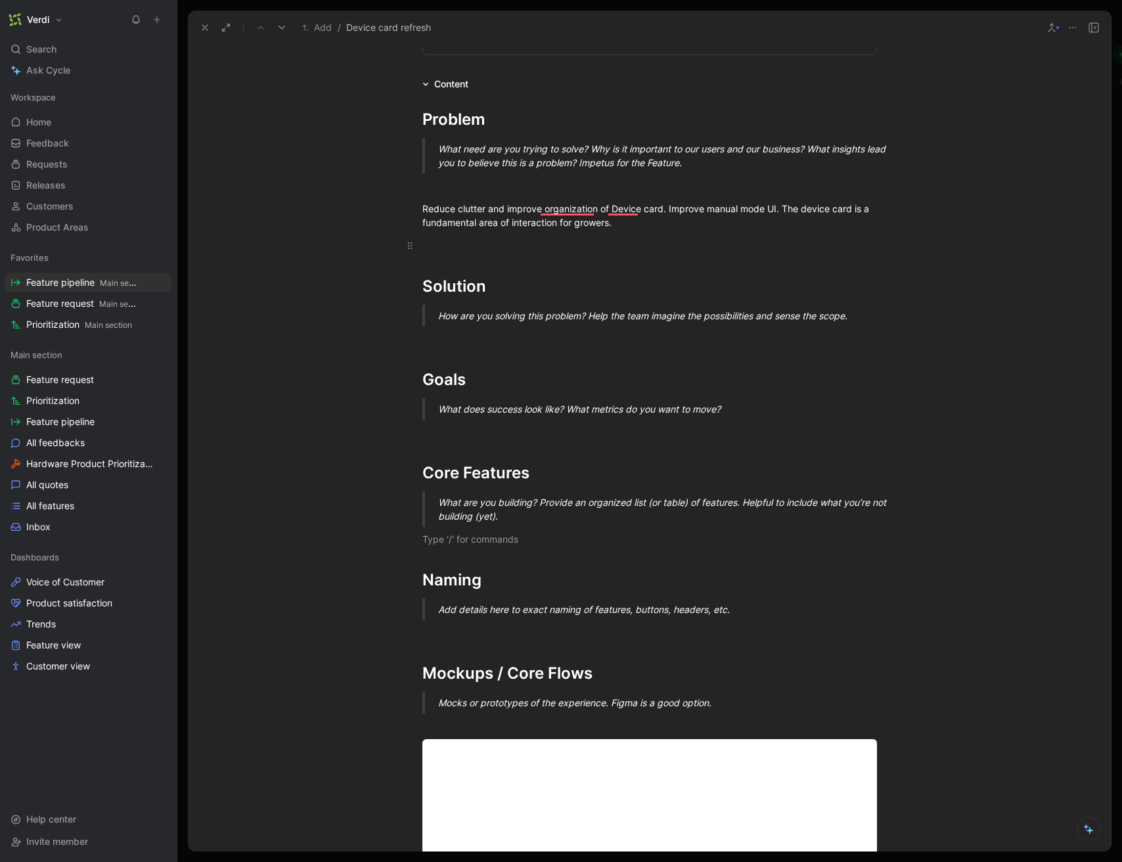
scroll to position [79, 0]
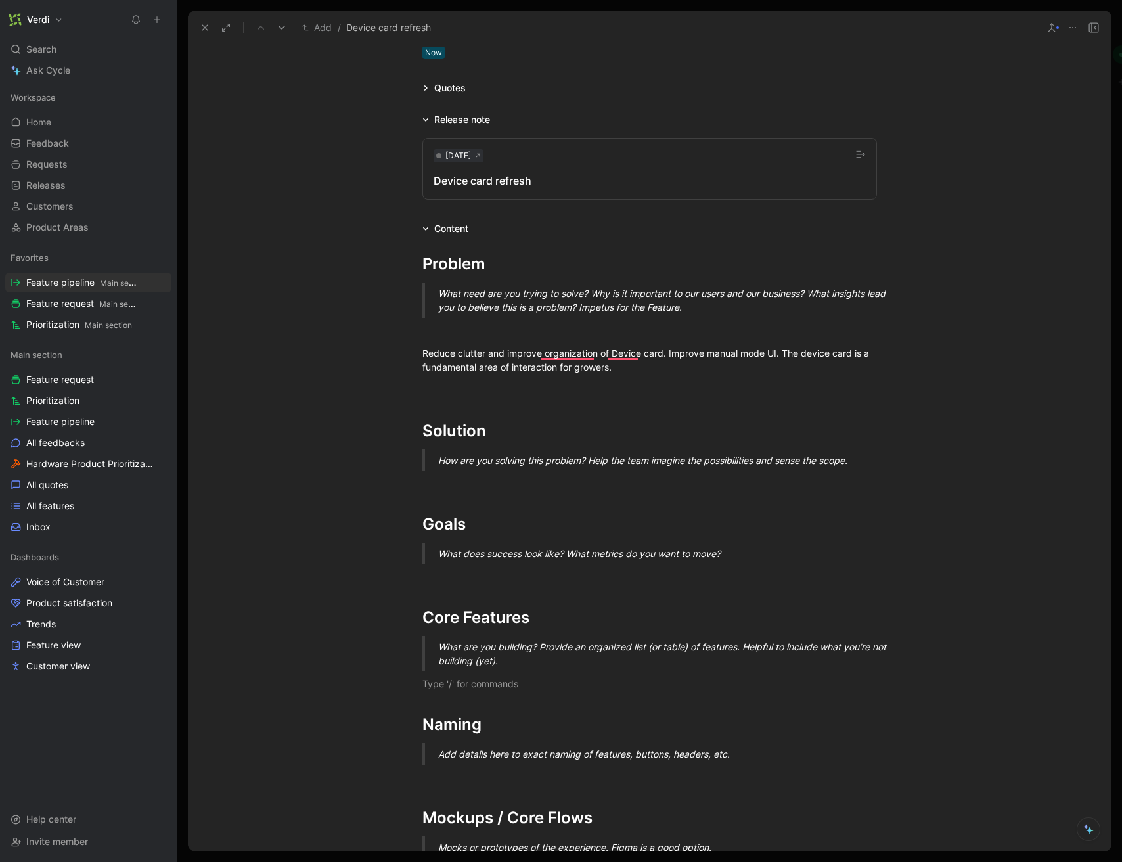
click at [634, 174] on div "Device card refresh" at bounding box center [649, 181] width 432 height 16
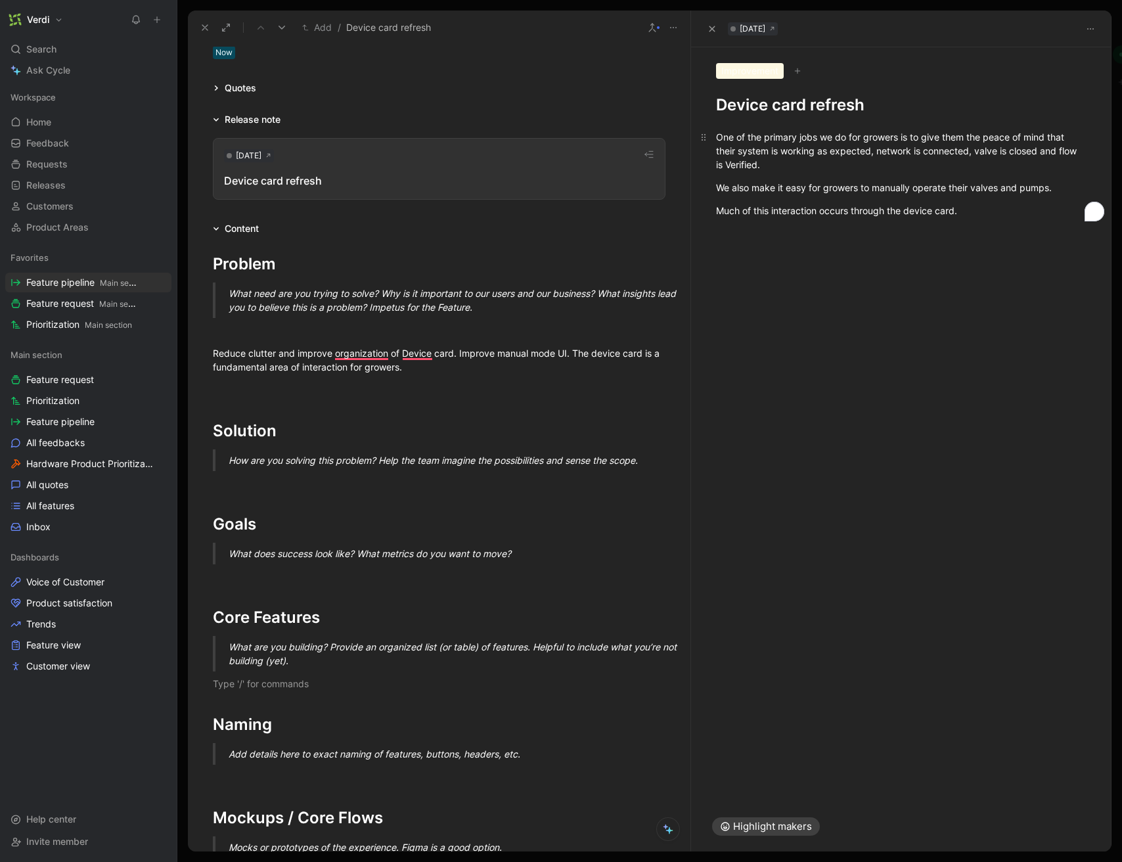
drag, startPoint x: 815, startPoint y: 139, endPoint x: 879, endPoint y: 139, distance: 63.7
click at [879, 139] on div "One of the primary jobs we do for growers is to give them the peace of mind tha…" at bounding box center [901, 150] width 370 height 41
drag, startPoint x: 855, startPoint y: 138, endPoint x: 934, endPoint y: 139, distance: 79.5
click at [934, 139] on div "One of the primary jobs we do for growers is to give them the peace of mind tha…" at bounding box center [901, 150] width 370 height 41
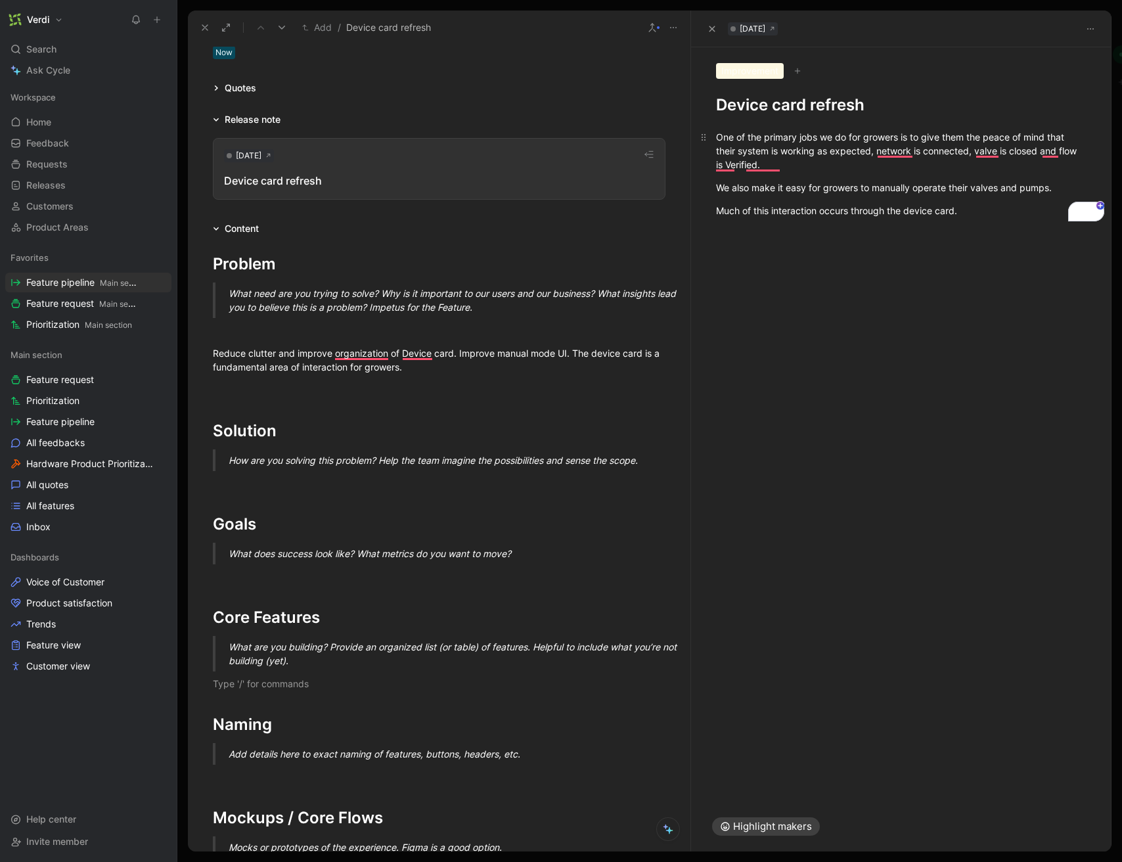
click at [934, 139] on div "One of the primary jobs we do for growers is to give them the peace of mind tha…" at bounding box center [901, 150] width 370 height 41
drag, startPoint x: 773, startPoint y: 152, endPoint x: 835, endPoint y: 148, distance: 62.5
click at [835, 148] on div "One of the primary jobs we do for growers is to give them the peace of mind tha…" at bounding box center [901, 150] width 370 height 41
click at [969, 211] on div "Much of this interaction occurs through the device card." at bounding box center [901, 211] width 370 height 14
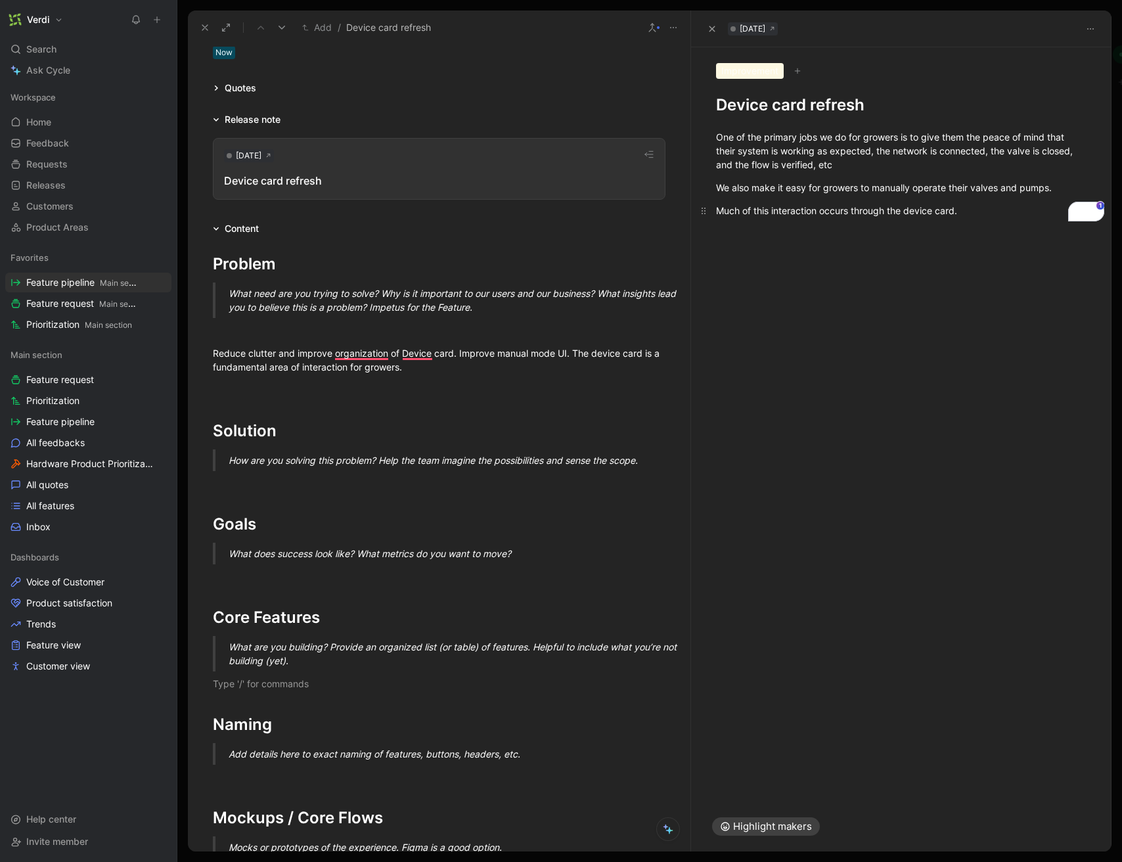
click at [866, 210] on div "Much of this interaction occurs through the device card." at bounding box center [901, 211] width 370 height 14
click at [962, 216] on div "Much of this interaction occurs through the device card." at bounding box center [901, 211] width 370 height 14
click at [741, 126] on p "One of the primary jobs we do for growers is to give them the peace of mind tha…" at bounding box center [901, 150] width 420 height 49
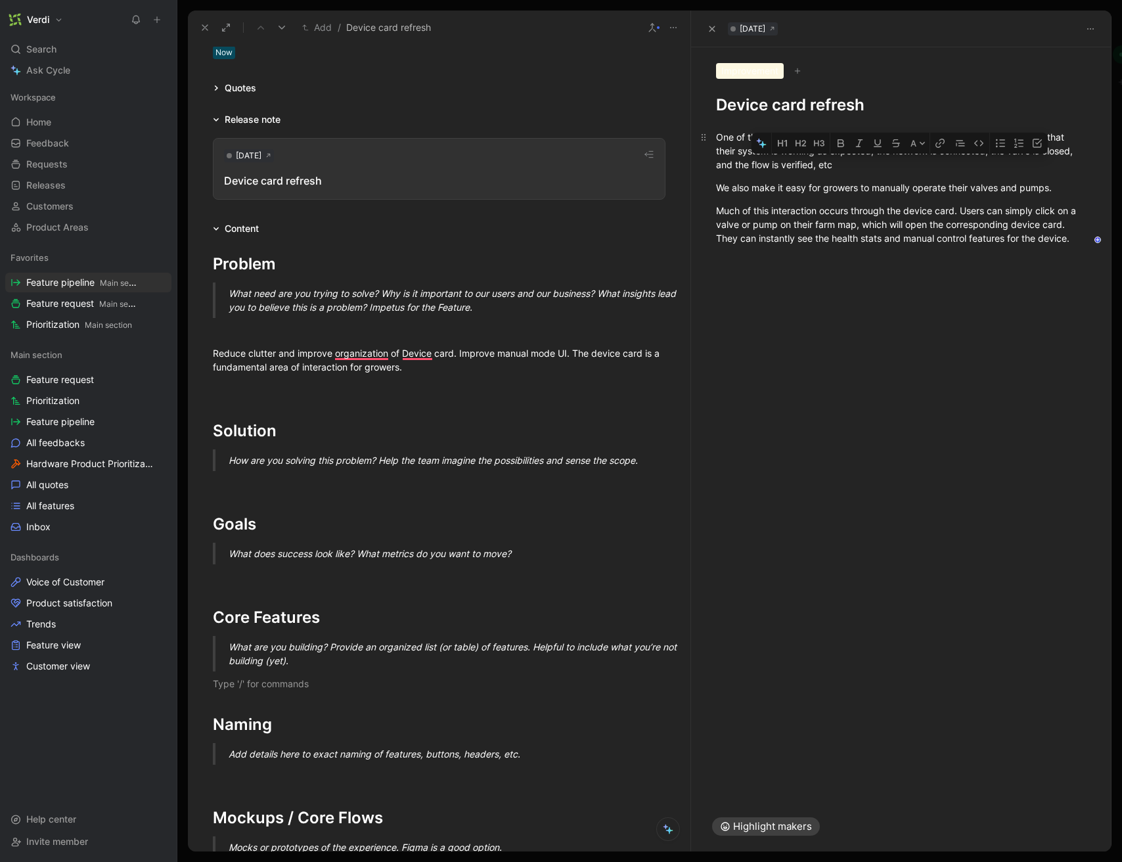
drag, startPoint x: 1082, startPoint y: 242, endPoint x: 728, endPoint y: 164, distance: 362.3
click at [728, 164] on div "One of the primary jobs we do for growers is to give them the peace of mind tha…" at bounding box center [901, 188] width 420 height 144
click at [772, 200] on p "Much of this interaction occurs through the device card. Users can simply click…" at bounding box center [901, 224] width 420 height 49
drag, startPoint x: 732, startPoint y: 138, endPoint x: 824, endPoint y: 142, distance: 92.7
click at [824, 142] on div "One of the primary jobs we do for growers is to give them the peace of mind tha…" at bounding box center [901, 150] width 370 height 41
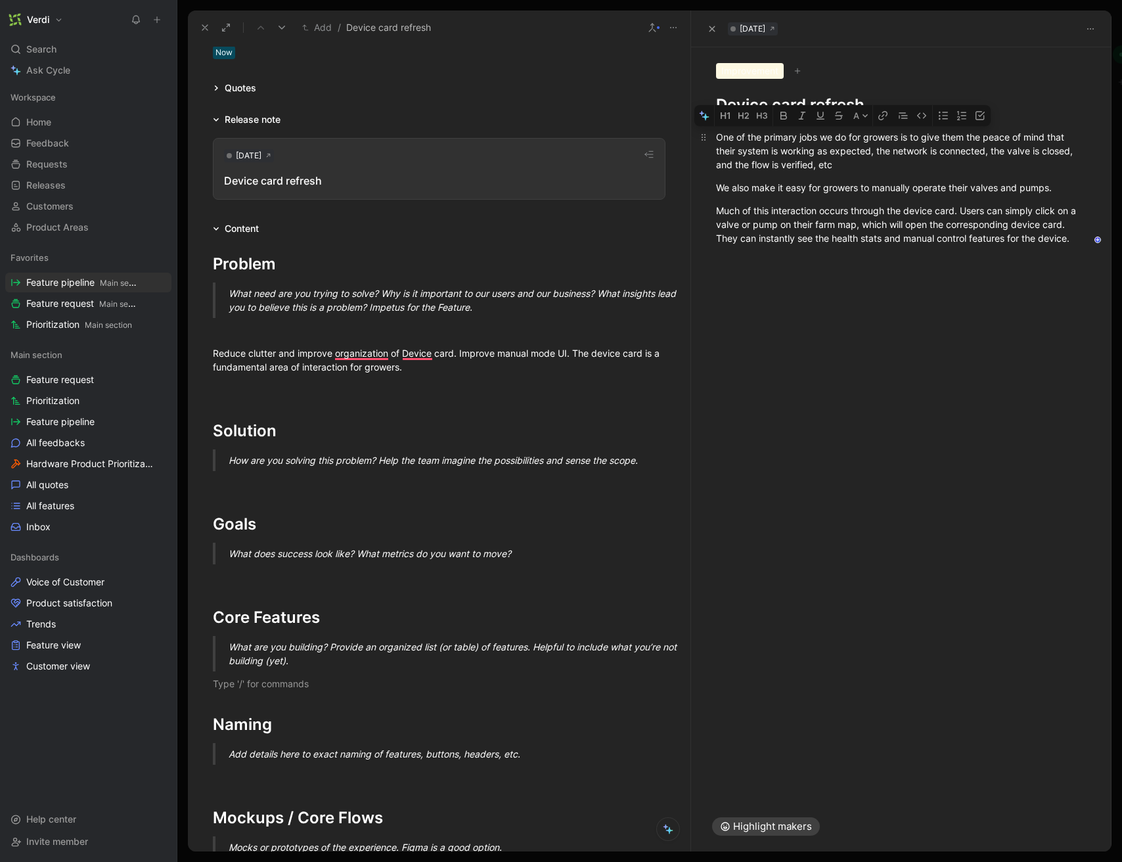
click at [824, 142] on div "One of the primary jobs we do for growers is to give them the peace of mind tha…" at bounding box center [901, 150] width 370 height 41
click at [466, 372] on div "Reduce clutter and improve organization of Device card. Improve manual mode UI.…" at bounding box center [439, 360] width 452 height 28
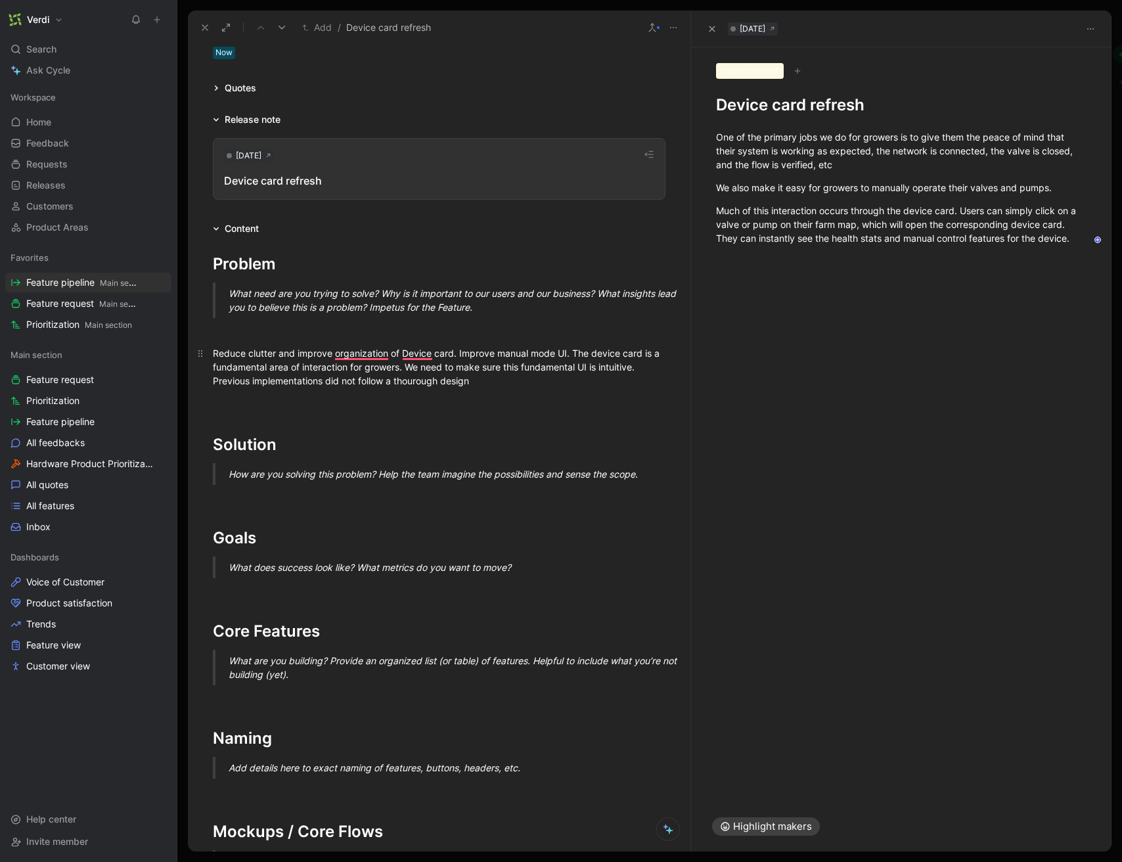
click at [236, 383] on div "Reduce clutter and improve organization of Device card. Improve manual mode UI.…" at bounding box center [439, 366] width 452 height 41
click at [494, 380] on div "Reduce clutter and improve organization of Device card. Improve manual mode UI.…" at bounding box center [439, 366] width 452 height 41
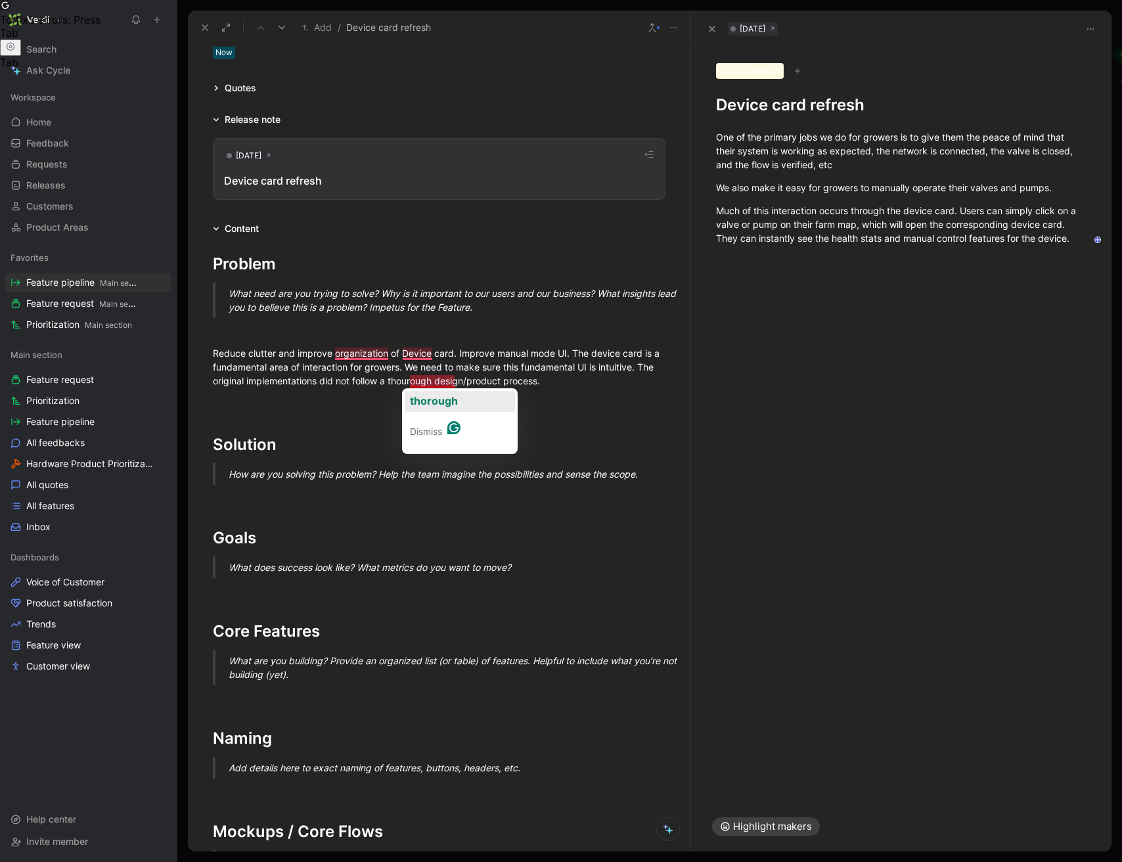
click at [452, 399] on span "thorough" at bounding box center [434, 400] width 48 height 13
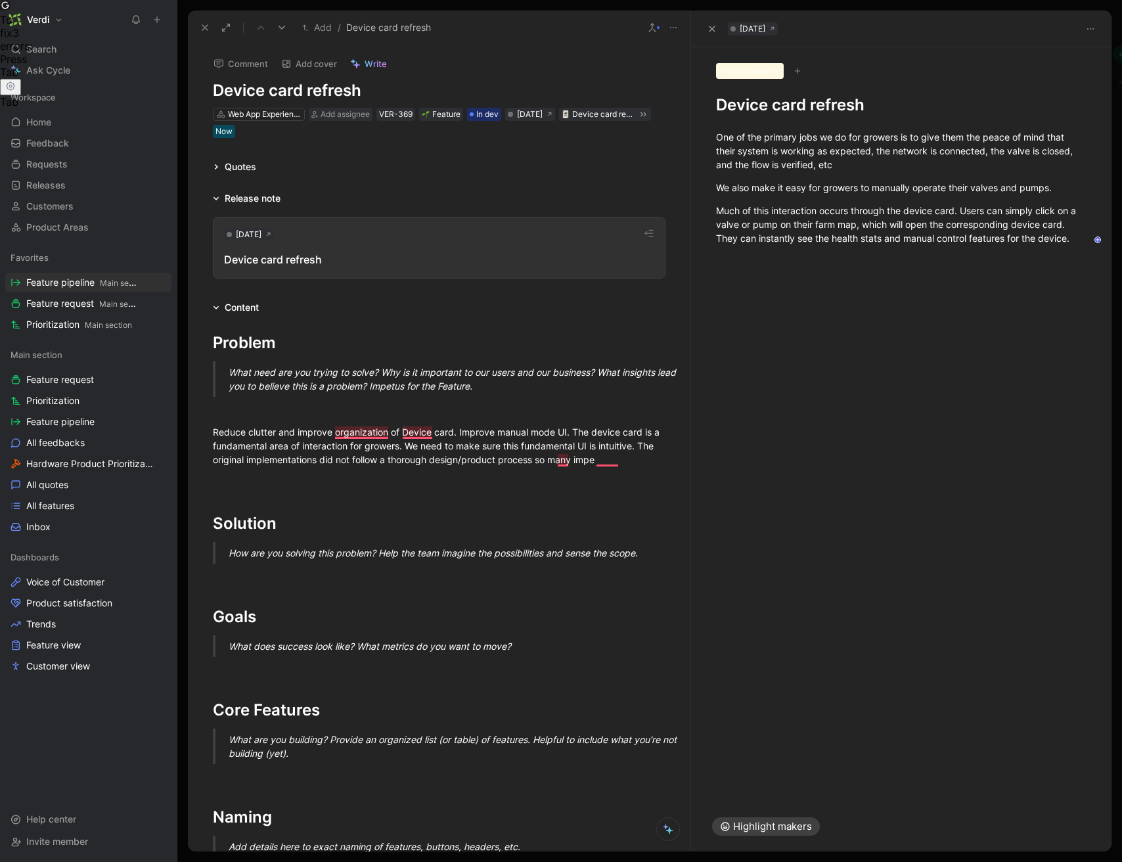
scroll to position [79, 0]
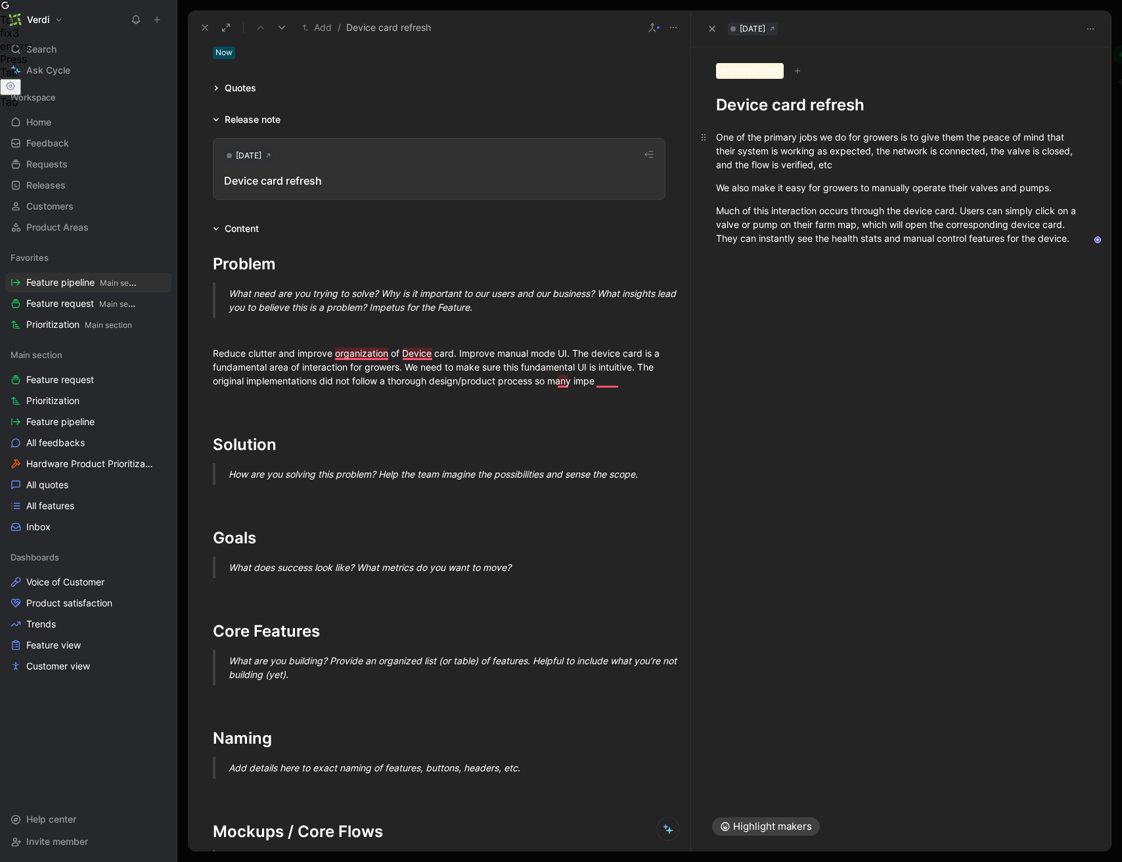
click at [846, 165] on div "One of the primary jobs we do for growers is to give them the peace of mind tha…" at bounding box center [901, 150] width 370 height 41
click at [911, 151] on div "One of the primary jobs we do for growers is to give them the peace of mind tha…" at bounding box center [901, 150] width 370 height 41
click at [975, 152] on div "One of the primary jobs we do for growers is to give them the peace of mind tha…" at bounding box center [901, 150] width 370 height 41
drag, startPoint x: 792, startPoint y: 162, endPoint x: 848, endPoint y: 164, distance: 55.8
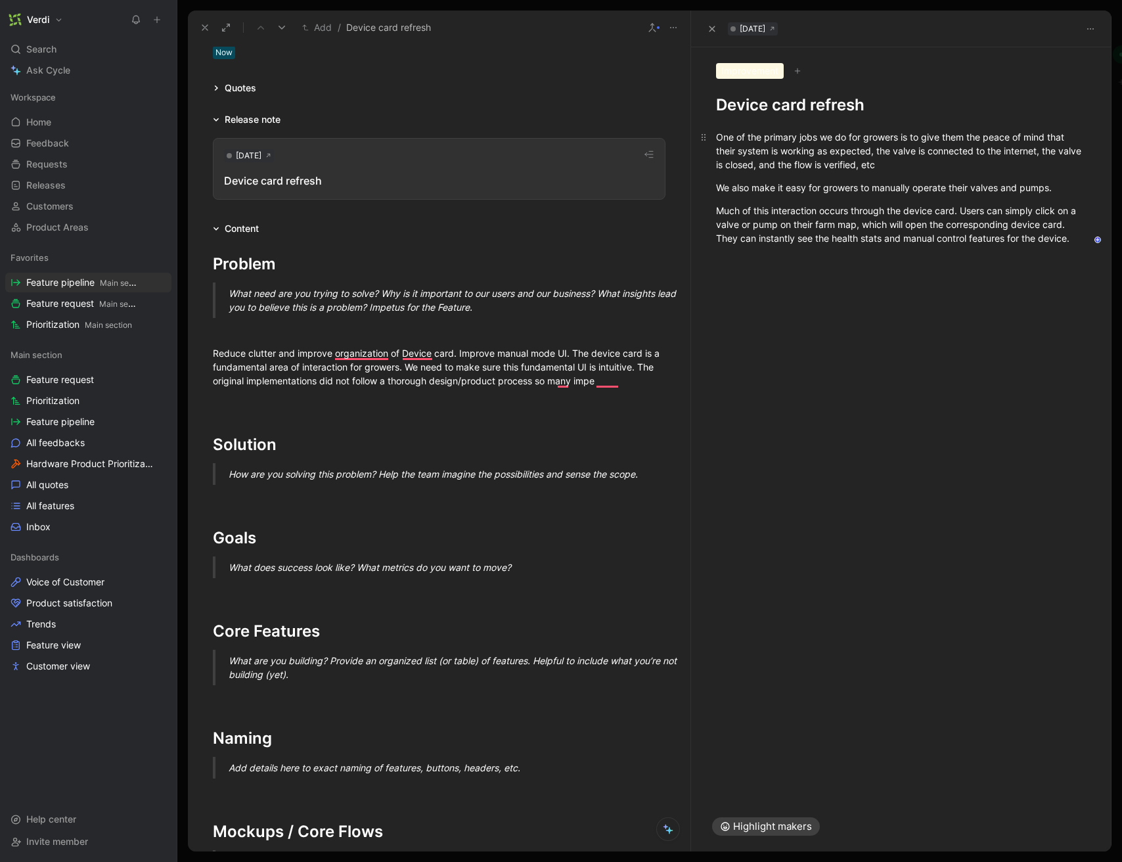
click at [848, 164] on div "One of the primary jobs we do for growers is to give them the peace of mind tha…" at bounding box center [901, 150] width 370 height 41
click at [848, 163] on div "One of the primary jobs we do for growers is to give them the peace of mind tha…" at bounding box center [901, 150] width 370 height 41
click at [760, 164] on div "One of the primary jobs we do for growers is to give them the peace of mind tha…" at bounding box center [901, 150] width 370 height 41
click at [780, 164] on div "One of the primary jobs we do for growers is to give them the peace of mind tha…" at bounding box center [901, 150] width 370 height 41
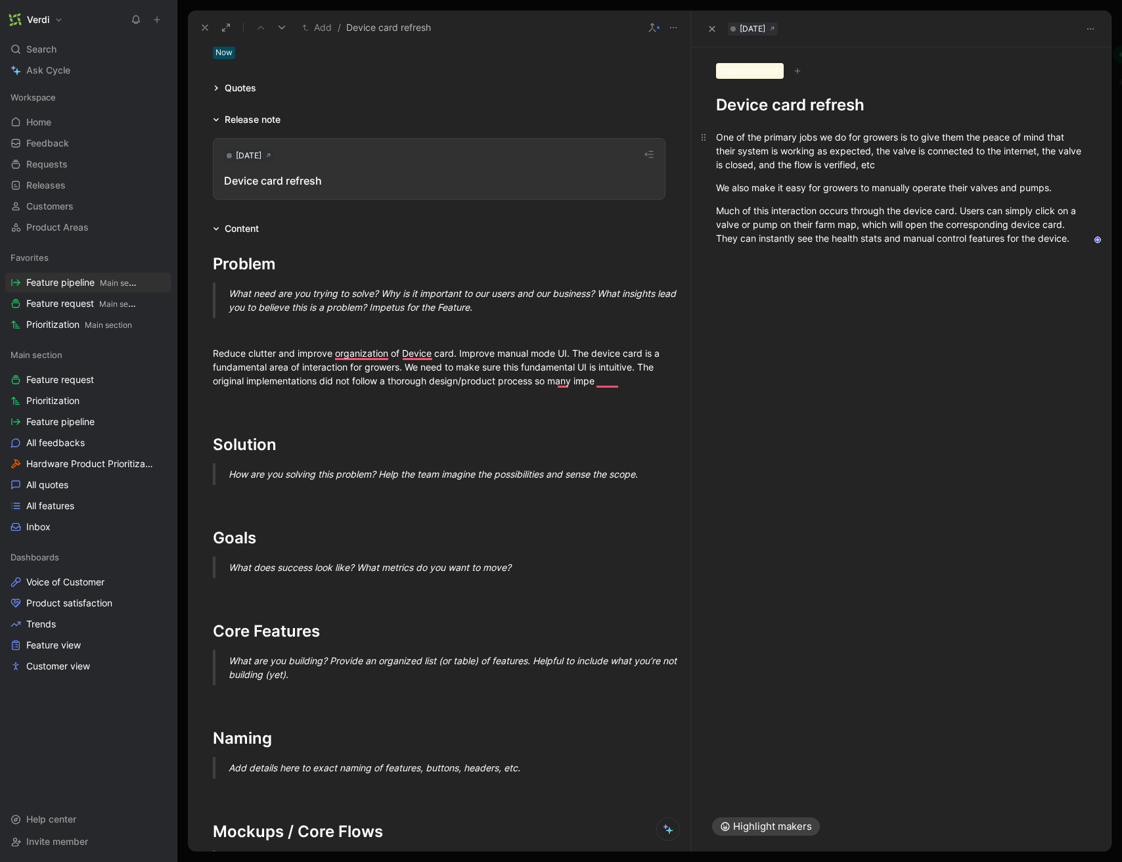
click at [778, 164] on div "One of the primary jobs we do for growers is to give them the peace of mind tha…" at bounding box center [901, 150] width 370 height 41
drag, startPoint x: 765, startPoint y: 188, endPoint x: 862, endPoint y: 191, distance: 96.6
click at [862, 191] on div "We also make it easy for growers to manually operate their valves and pumps." at bounding box center [901, 188] width 370 height 14
drag, startPoint x: 757, startPoint y: 188, endPoint x: 837, endPoint y: 194, distance: 80.3
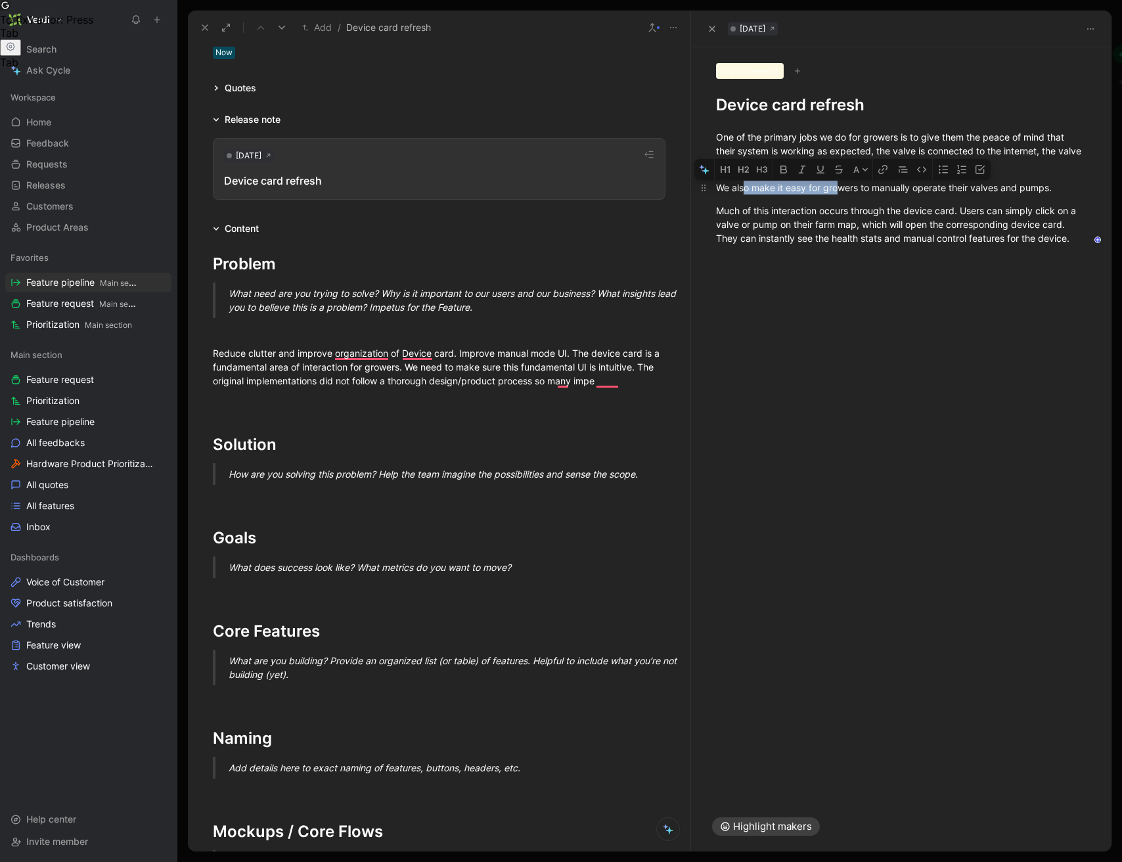
click at [837, 194] on div "We also make it easy for growers to manually operate their valves and pumps." at bounding box center [901, 188] width 370 height 14
drag, startPoint x: 718, startPoint y: 225, endPoint x: 734, endPoint y: 227, distance: 15.8
click at [718, 225] on div "Much of this interaction occurs through the device card. Users can simply click…" at bounding box center [901, 224] width 370 height 41
click at [723, 226] on div "Much of this interaction occurs through the device card. Users can simply click…" at bounding box center [901, 224] width 370 height 41
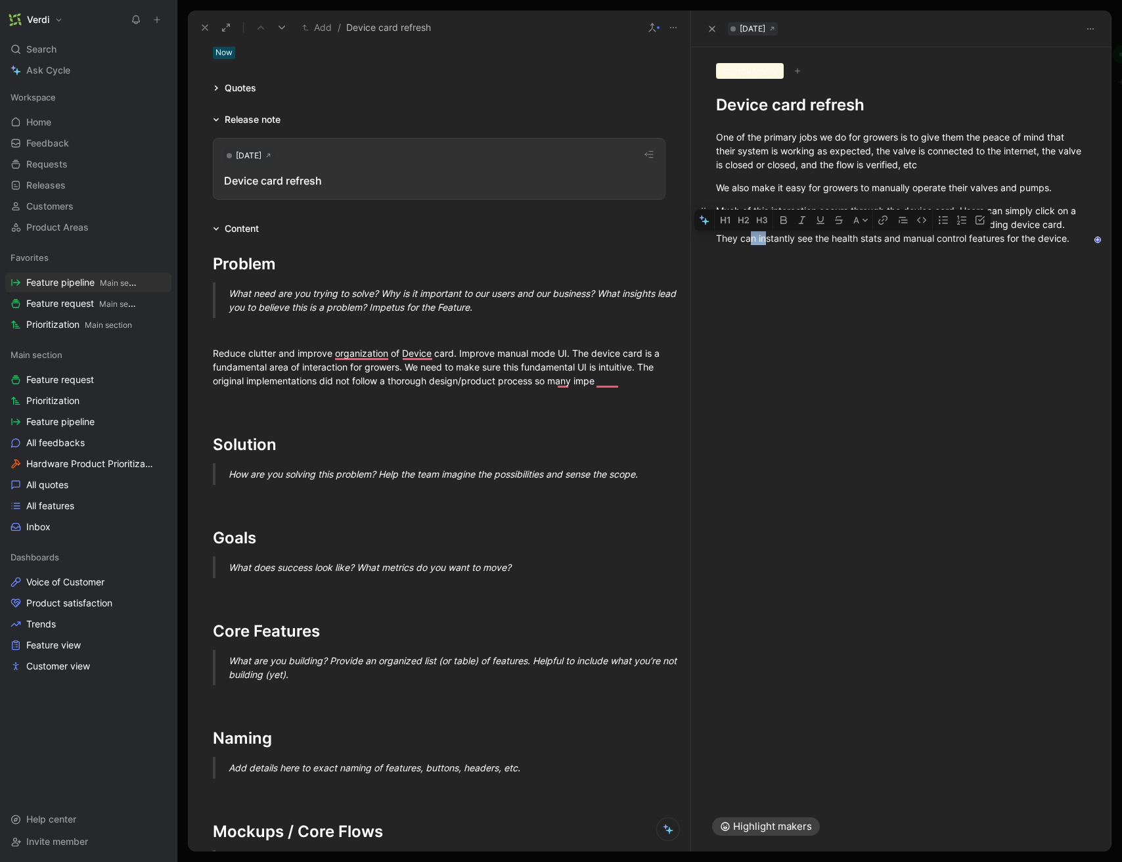
drag, startPoint x: 752, startPoint y: 241, endPoint x: 764, endPoint y: 240, distance: 12.5
click at [764, 240] on div "Much of this interaction occurs through the device card. Users can simply click…" at bounding box center [901, 224] width 370 height 41
click at [760, 241] on div "Much of this interaction occurs through the device card. Users can simply click…" at bounding box center [901, 224] width 370 height 41
click at [743, 253] on div "Much of this interaction occurs through the device card. Users can simply click…" at bounding box center [901, 231] width 370 height 55
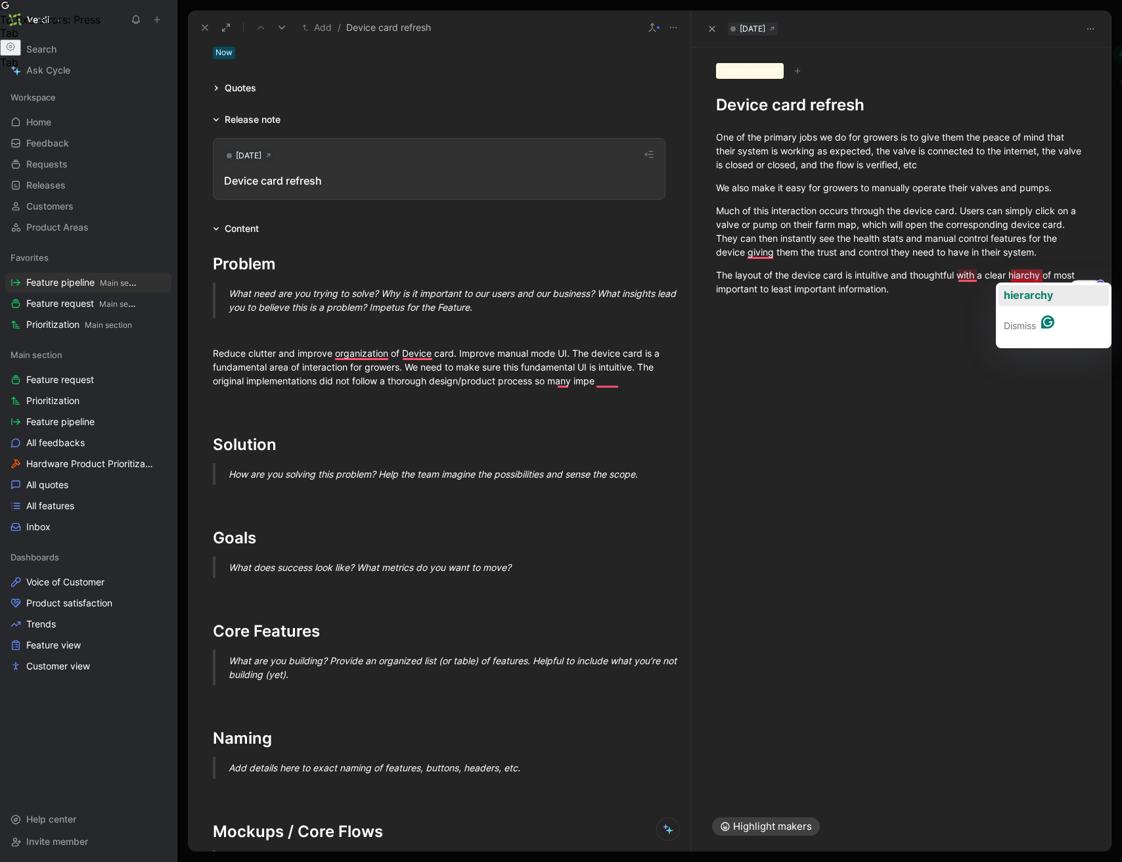
click at [1027, 290] on span "hierarchy" at bounding box center [1027, 294] width 49 height 13
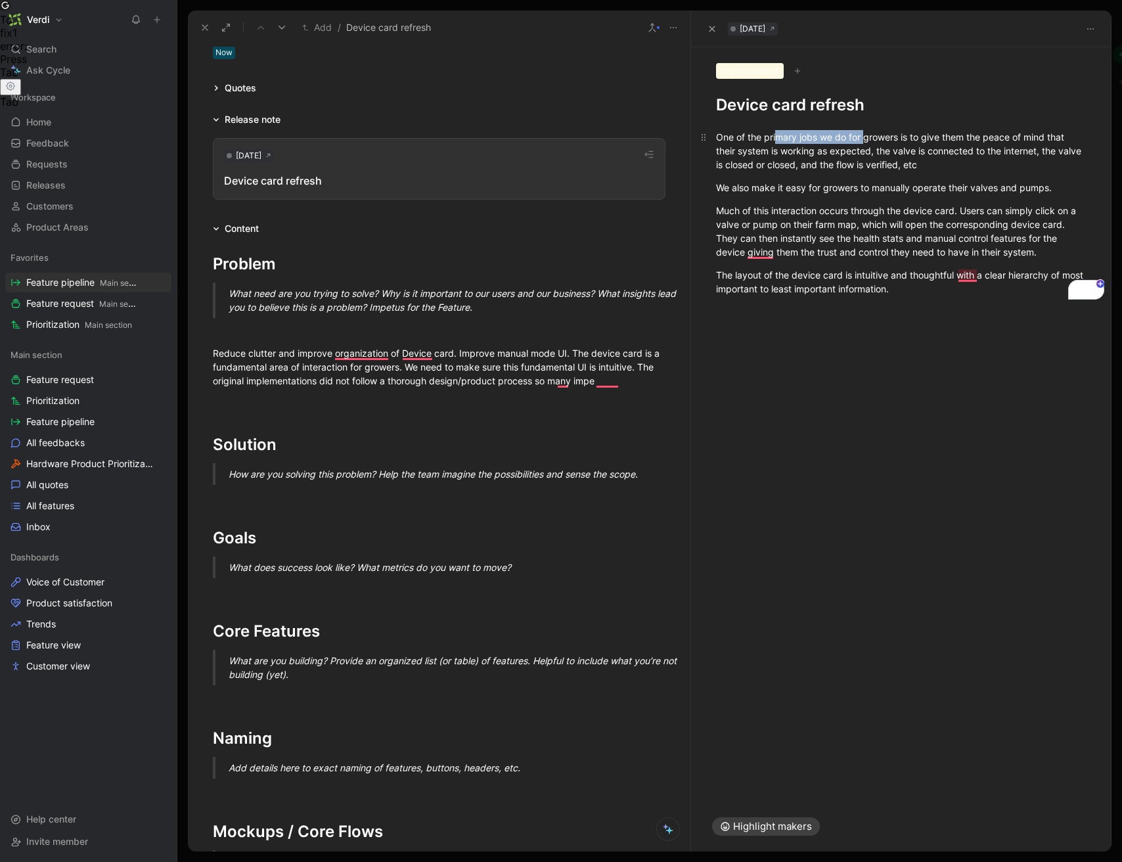
drag, startPoint x: 812, startPoint y: 138, endPoint x: 865, endPoint y: 137, distance: 52.5
click at [865, 137] on div "One of the primary jobs we do for growers is to give them the peace of mind tha…" at bounding box center [901, 150] width 370 height 41
click at [780, 128] on p "One of the primary jobs we do for growers is to give them the peace of mind tha…" at bounding box center [901, 150] width 420 height 49
click at [865, 116] on div "One of the primary jobs we do for growers is to give them the peace of mind tha…" at bounding box center [901, 213] width 420 height 194
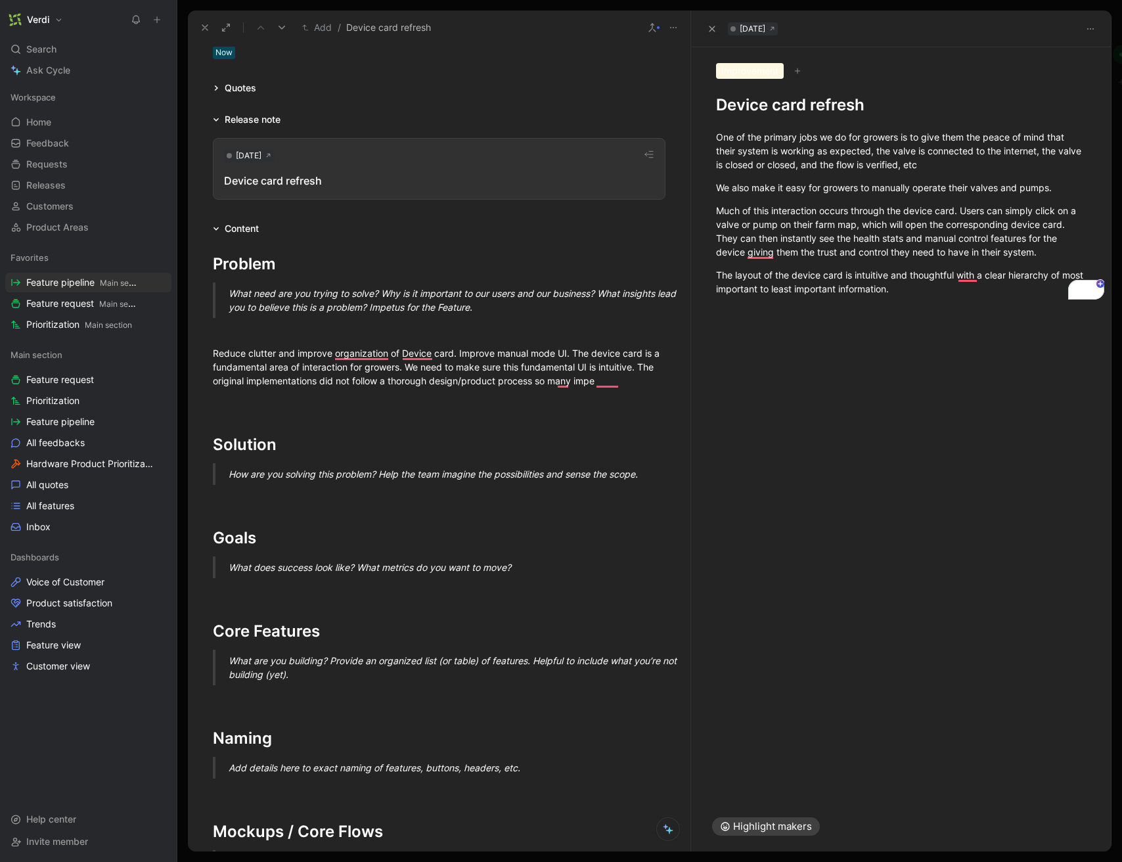
drag, startPoint x: 902, startPoint y: 388, endPoint x: 900, endPoint y: 381, distance: 7.5
click at [902, 387] on div at bounding box center [901, 555] width 420 height 491
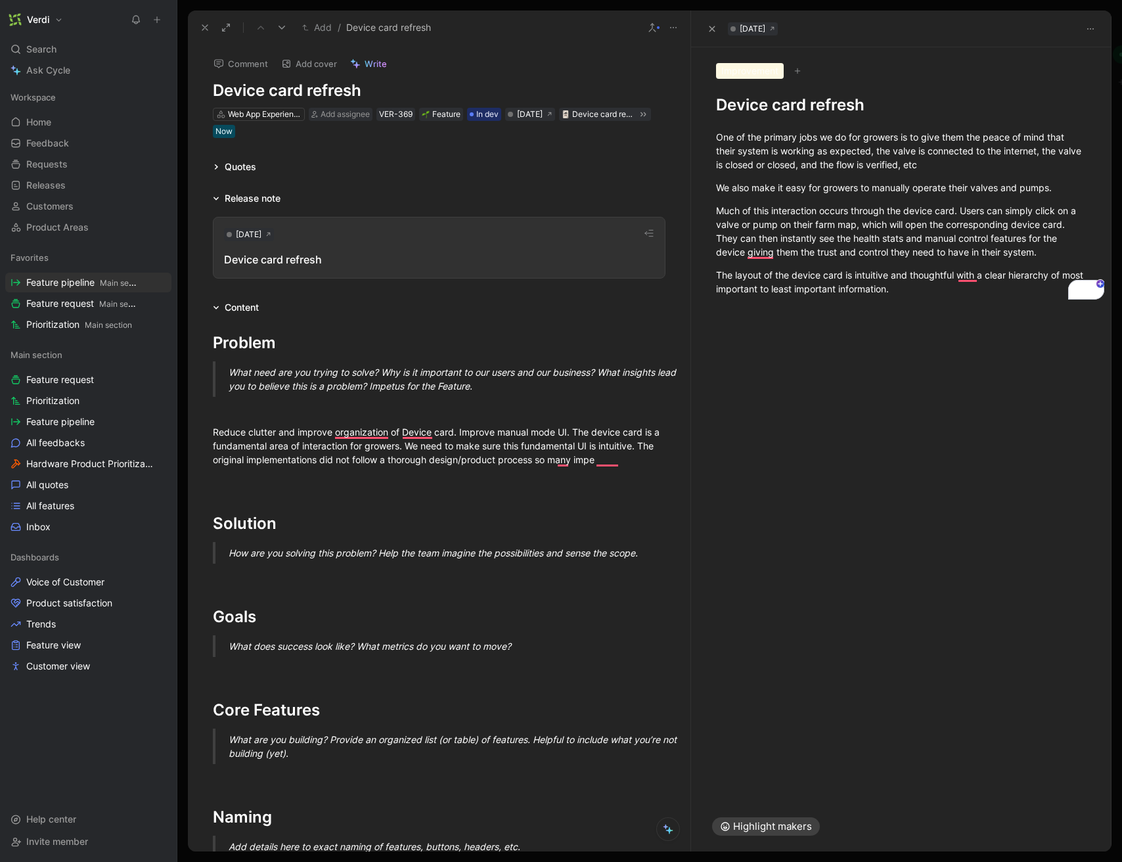
scroll to position [79, 0]
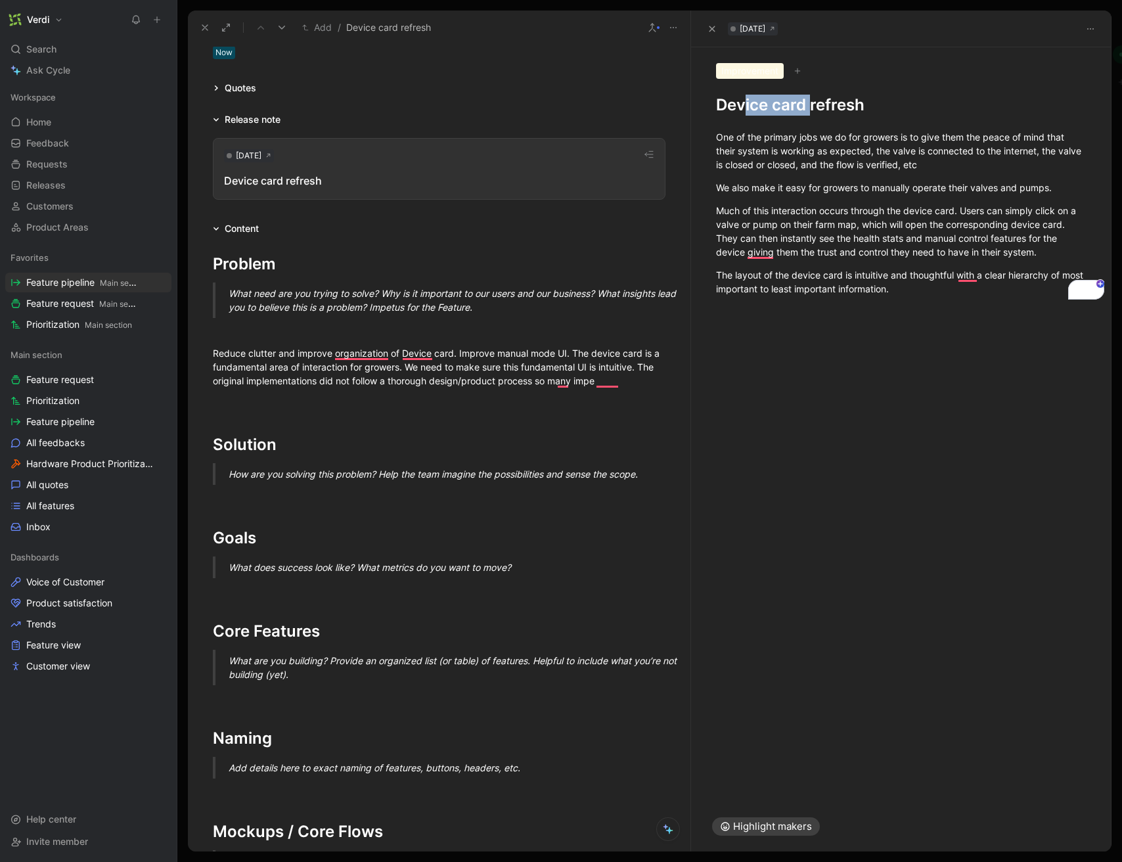
drag, startPoint x: 755, startPoint y: 108, endPoint x: 811, endPoint y: 108, distance: 55.8
click at [811, 108] on h1 "Device card refresh" at bounding box center [901, 105] width 370 height 21
click at [858, 110] on h1 "Device card refresh" at bounding box center [901, 105] width 370 height 21
